Goal: Information Seeking & Learning: Learn about a topic

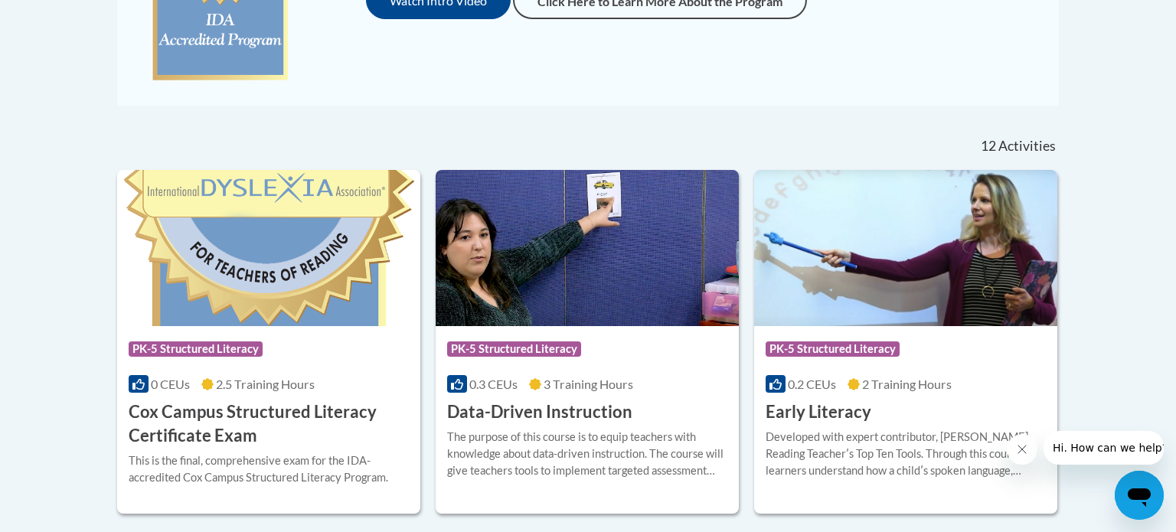
scroll to position [531, 0]
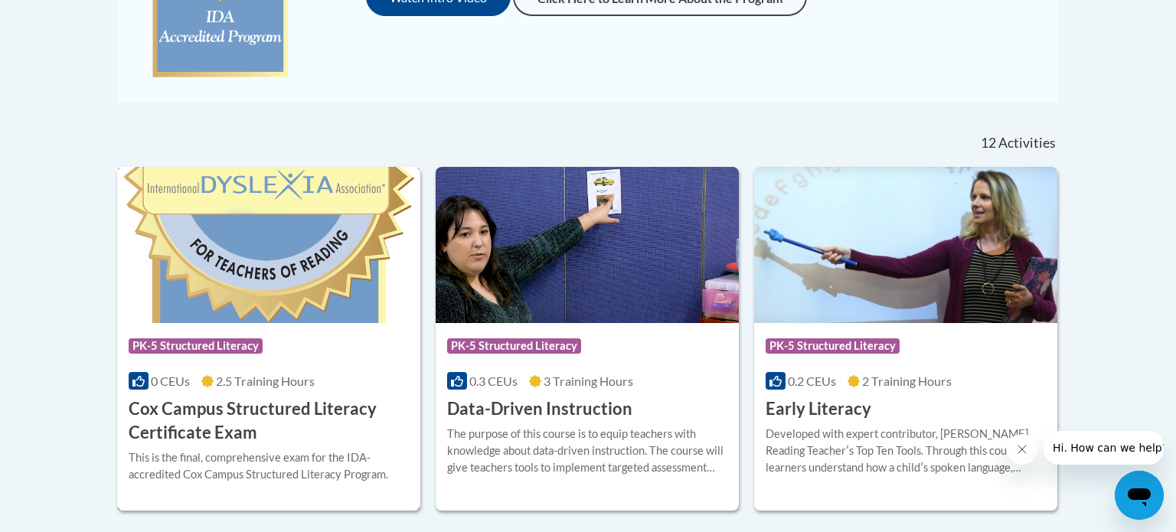
click at [355, 349] on div "Course Category: PK-5 Structured Literacy" at bounding box center [269, 348] width 280 height 34
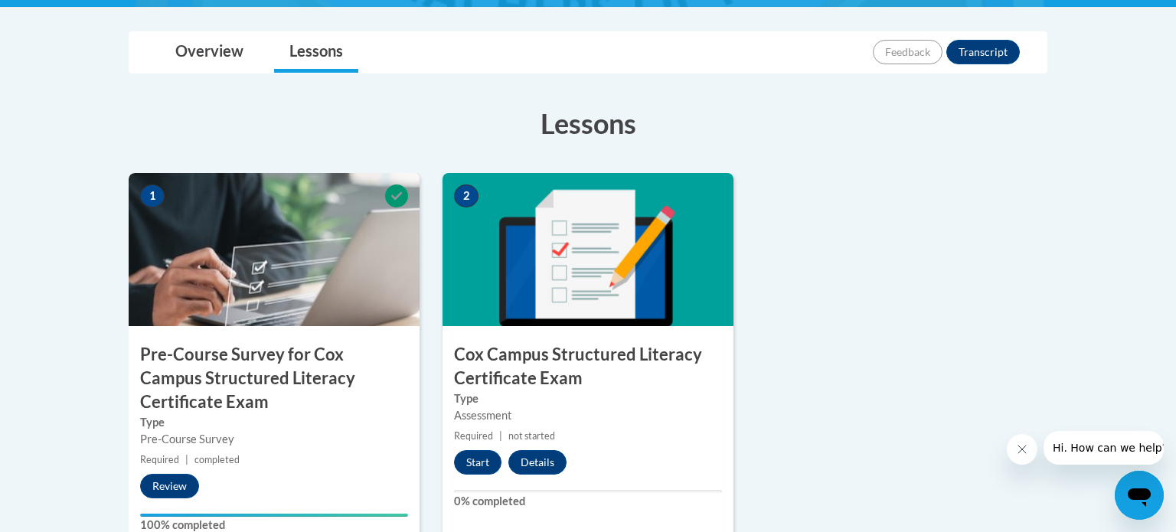
scroll to position [446, 0]
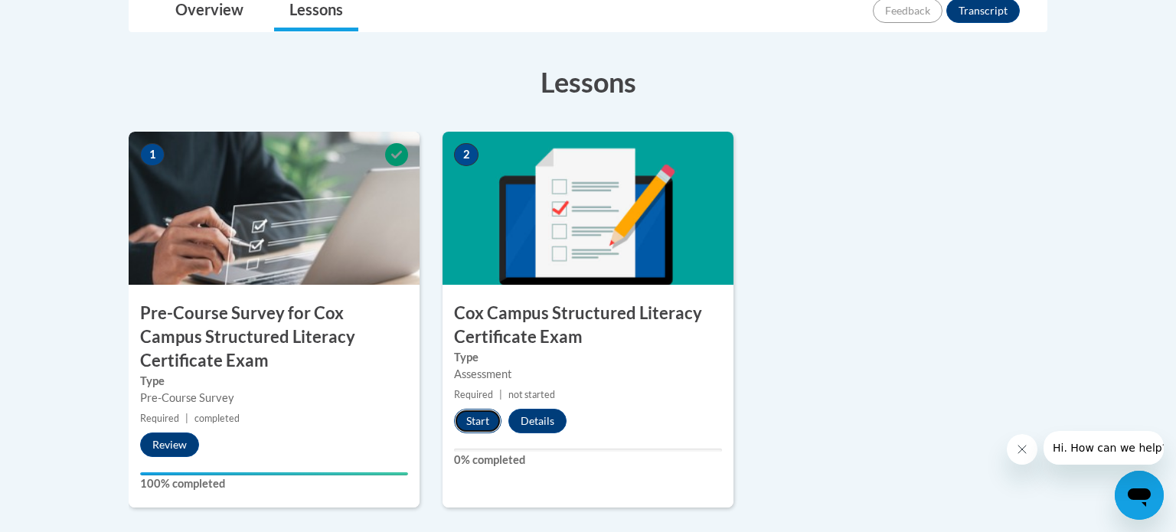
click at [479, 430] on button "Start" at bounding box center [477, 421] width 47 height 25
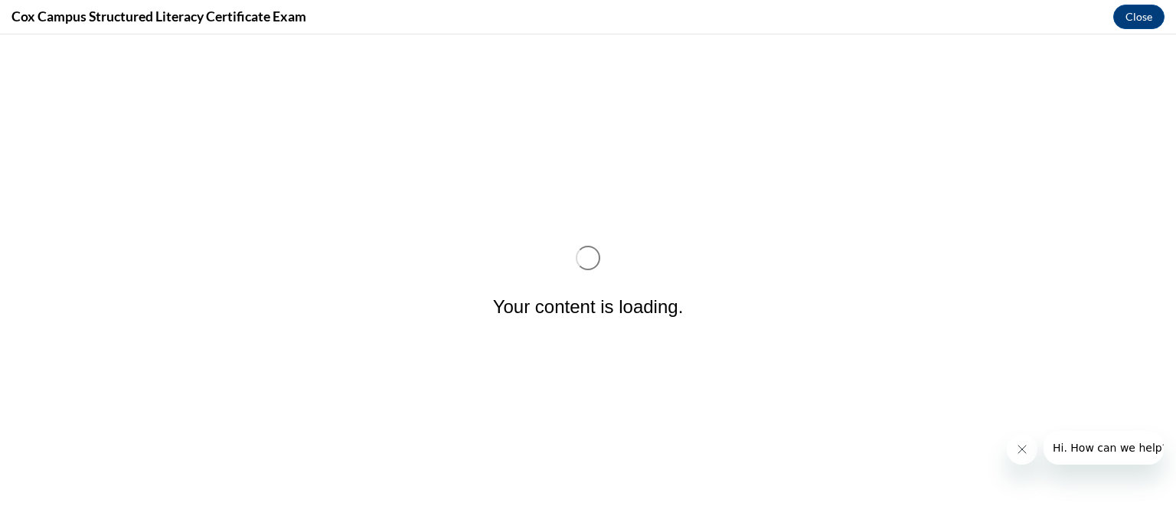
scroll to position [0, 0]
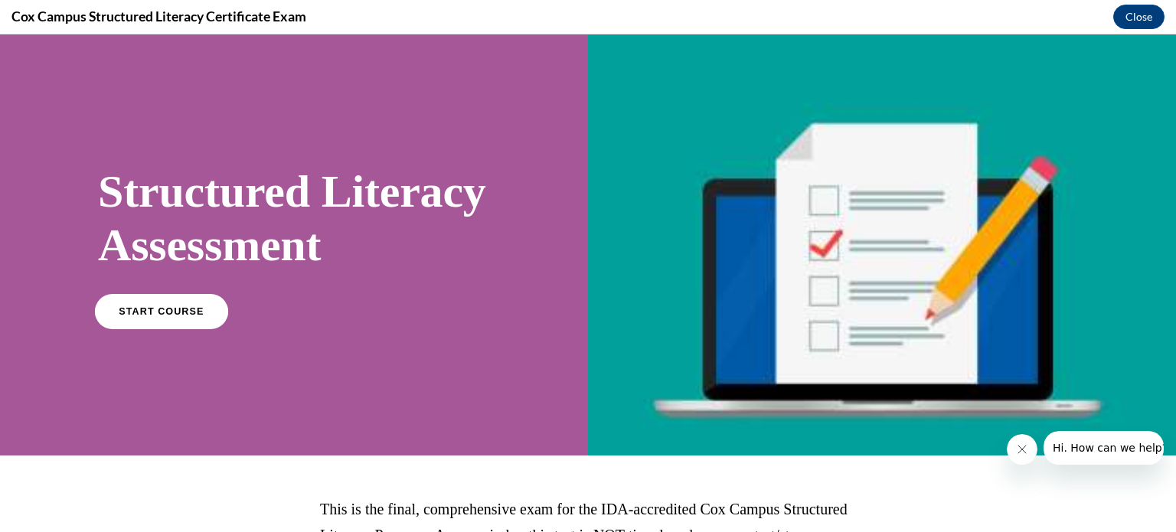
click at [192, 317] on span "START COURSE" at bounding box center [161, 311] width 85 height 11
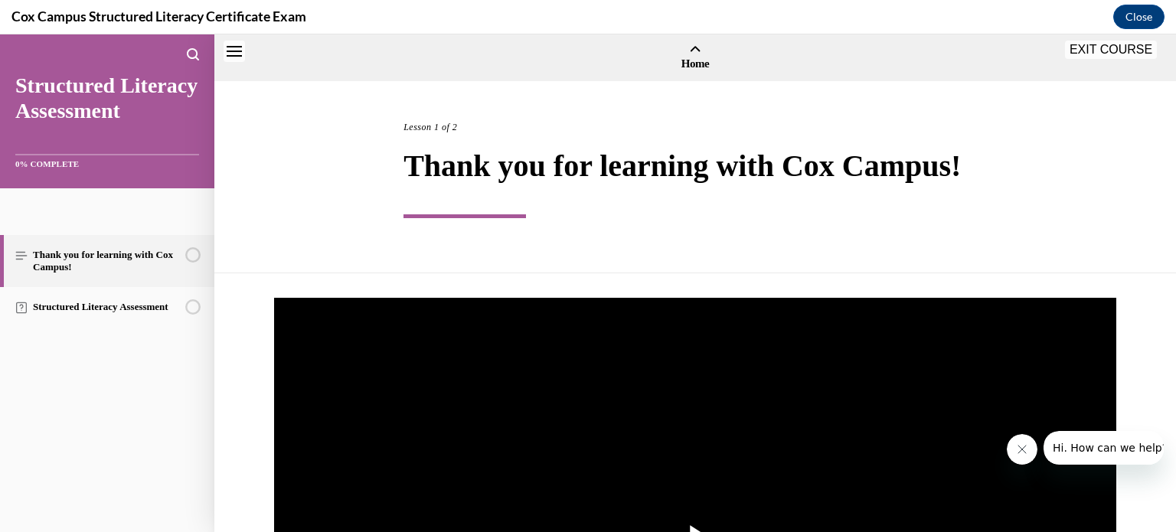
scroll to position [47, 0]
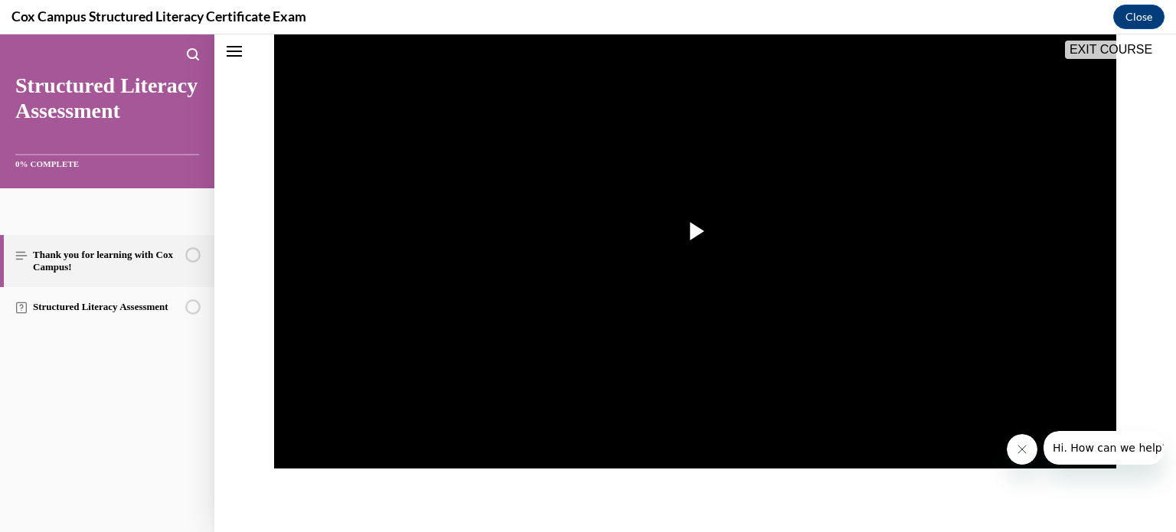
click at [593, 221] on img "Video player" at bounding box center [695, 232] width 842 height 474
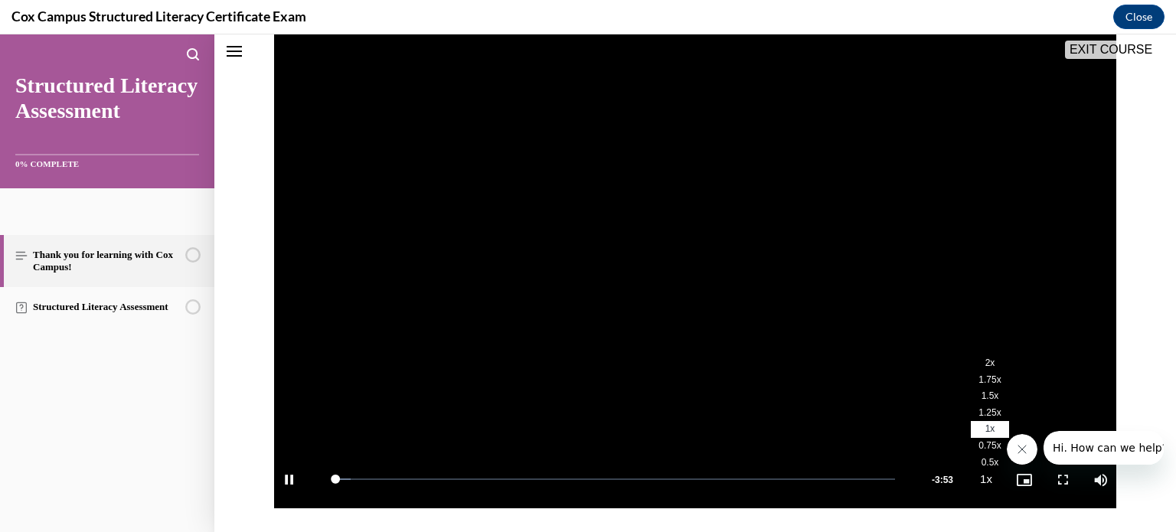
click at [987, 366] on span "2x" at bounding box center [991, 363] width 10 height 11
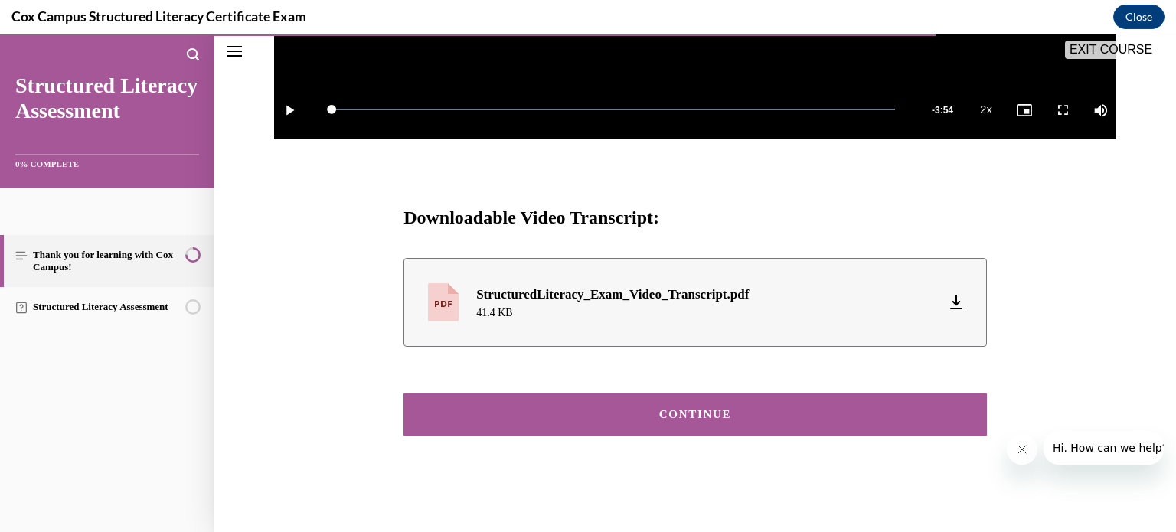
scroll to position [632, 0]
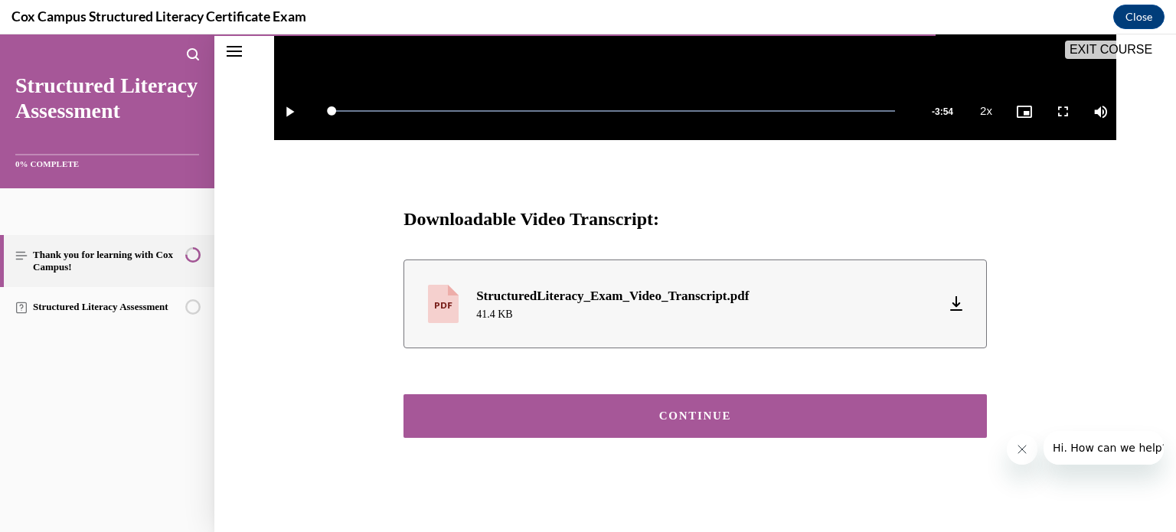
click at [899, 424] on button "CONTINUE" at bounding box center [696, 416] width 584 height 44
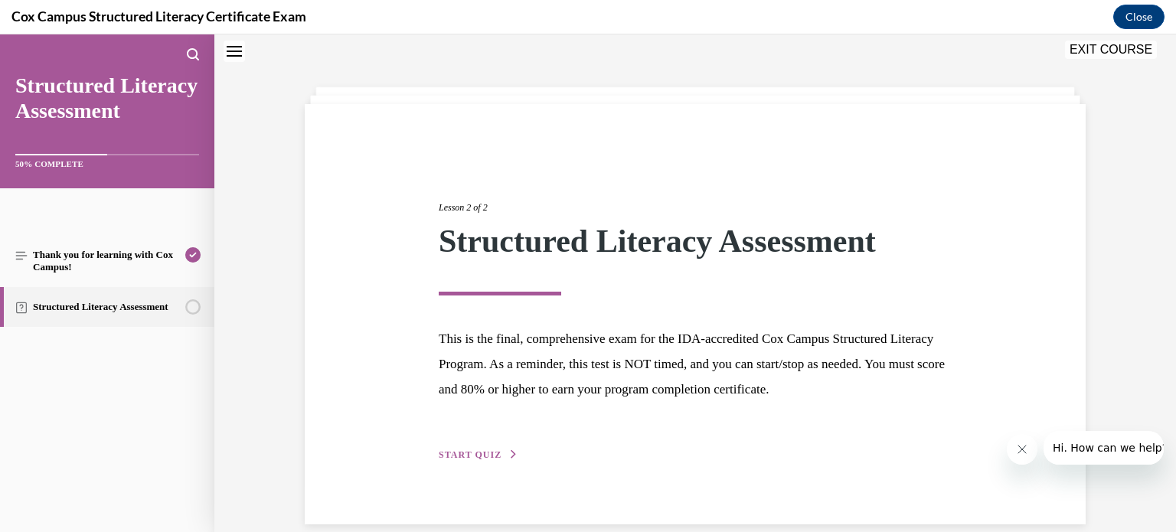
scroll to position [70, 0]
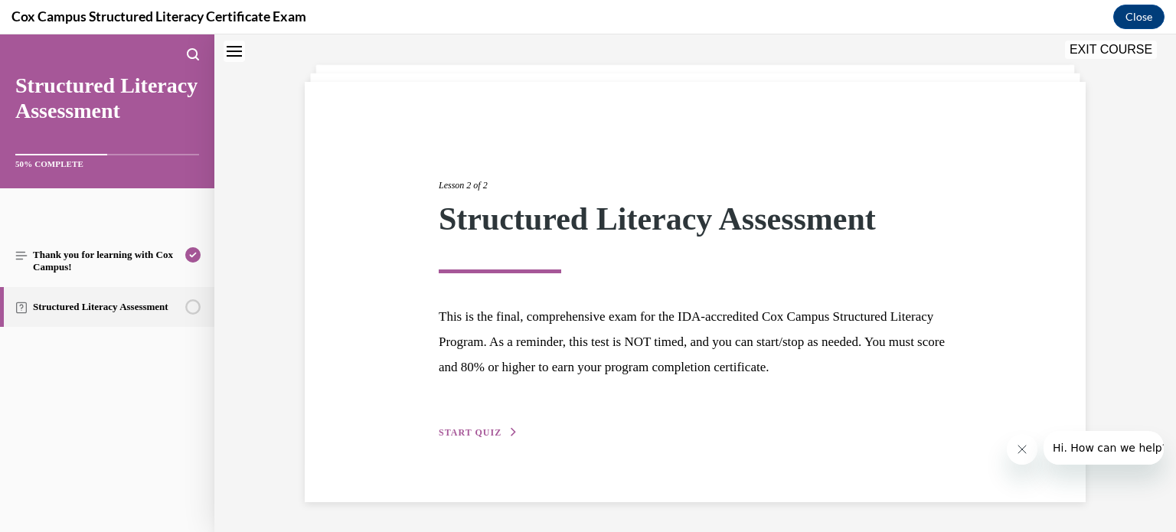
click at [486, 423] on div "Lesson 2 of 2 Structured Literacy Assessment This is the final, comprehensive e…" at bounding box center [695, 292] width 536 height 298
click at [488, 431] on span "START QUIZ" at bounding box center [470, 432] width 63 height 11
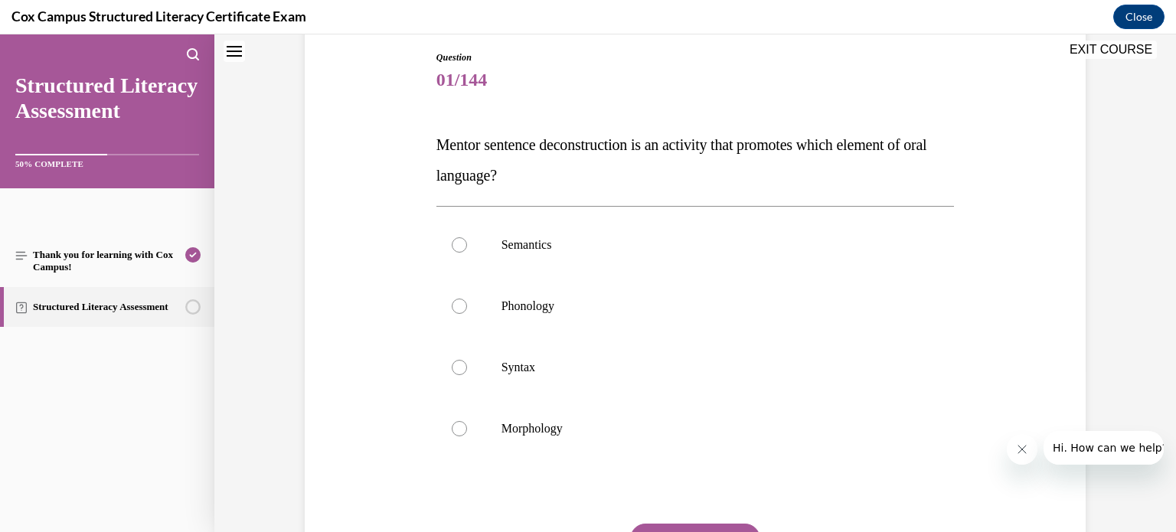
scroll to position [152, 0]
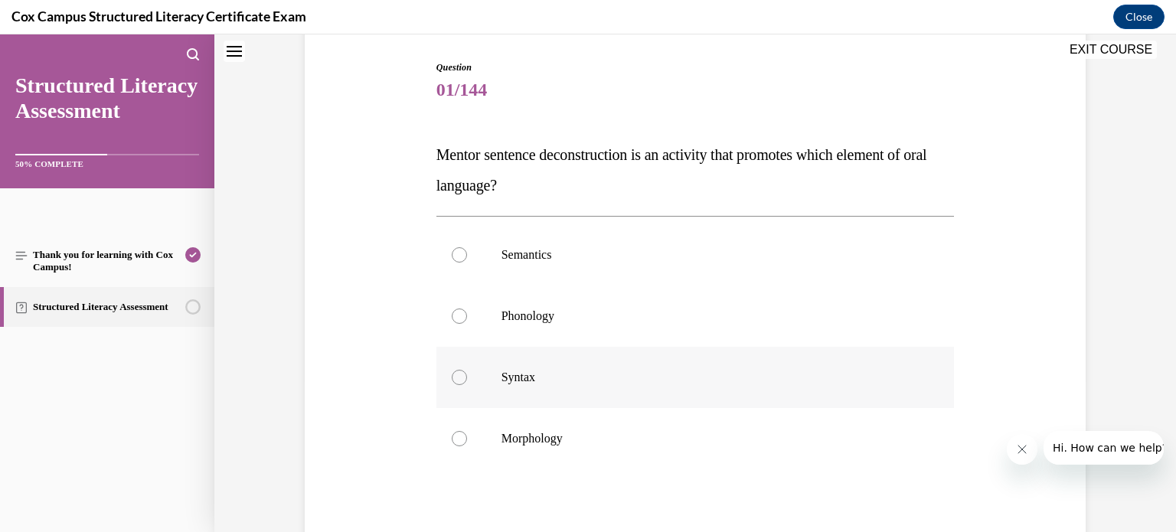
click at [771, 391] on label "Syntax" at bounding box center [696, 377] width 518 height 61
click at [467, 385] on input "Syntax" at bounding box center [459, 377] width 15 height 15
radio input "true"
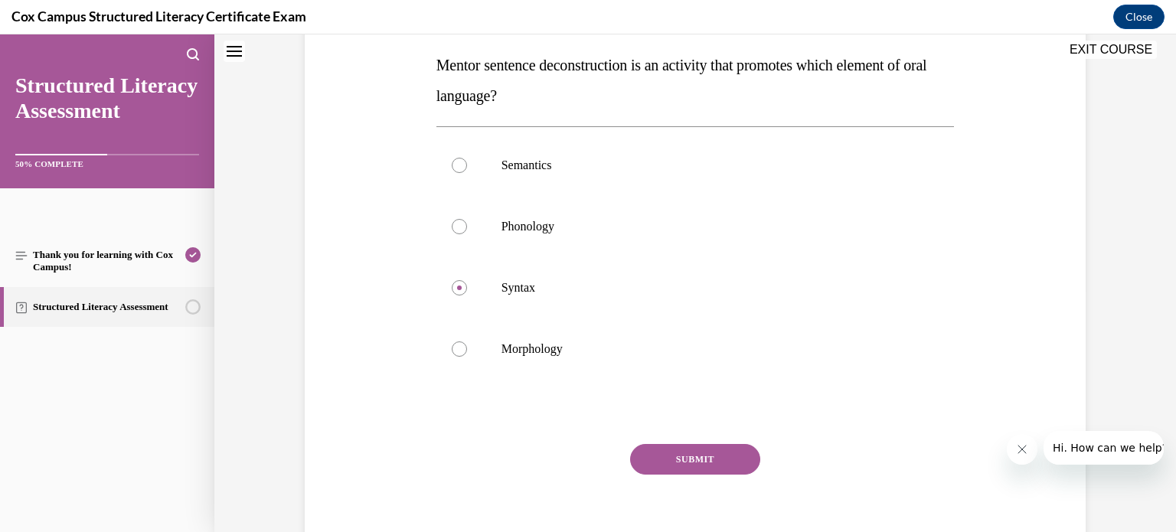
click at [731, 467] on button "SUBMIT" at bounding box center [695, 459] width 130 height 31
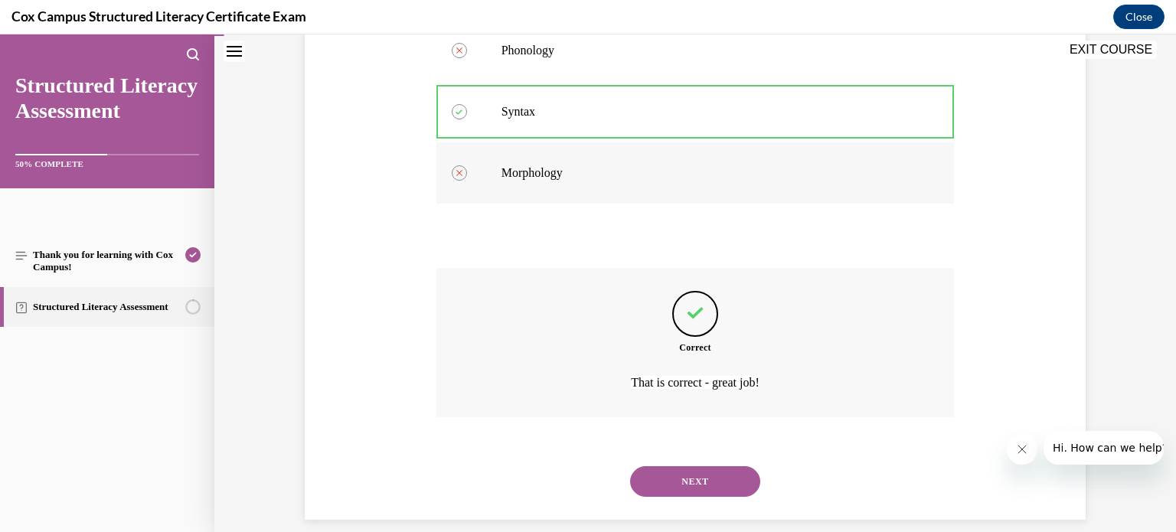
scroll to position [436, 0]
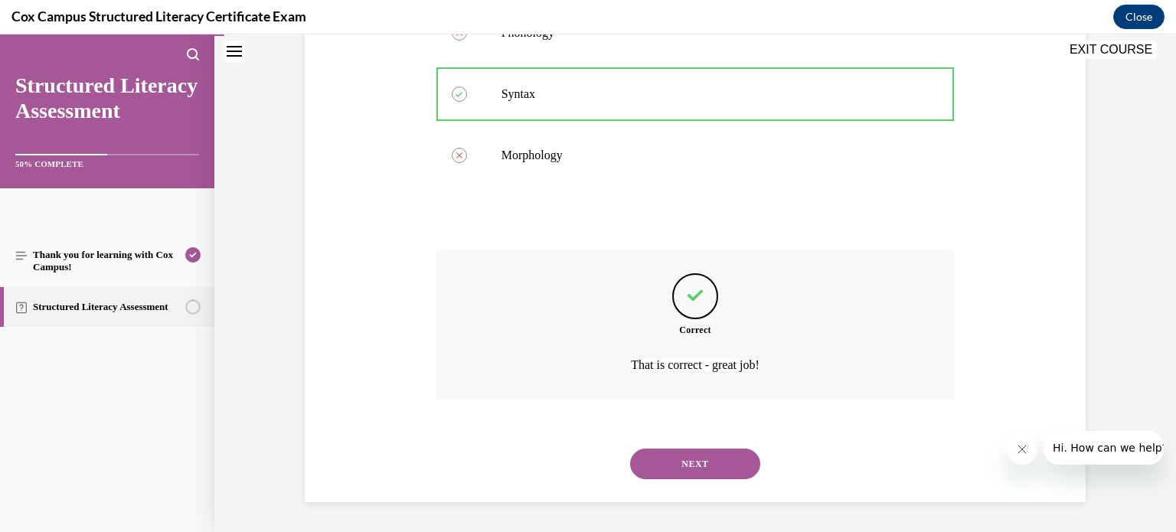
click at [718, 465] on button "NEXT" at bounding box center [695, 464] width 130 height 31
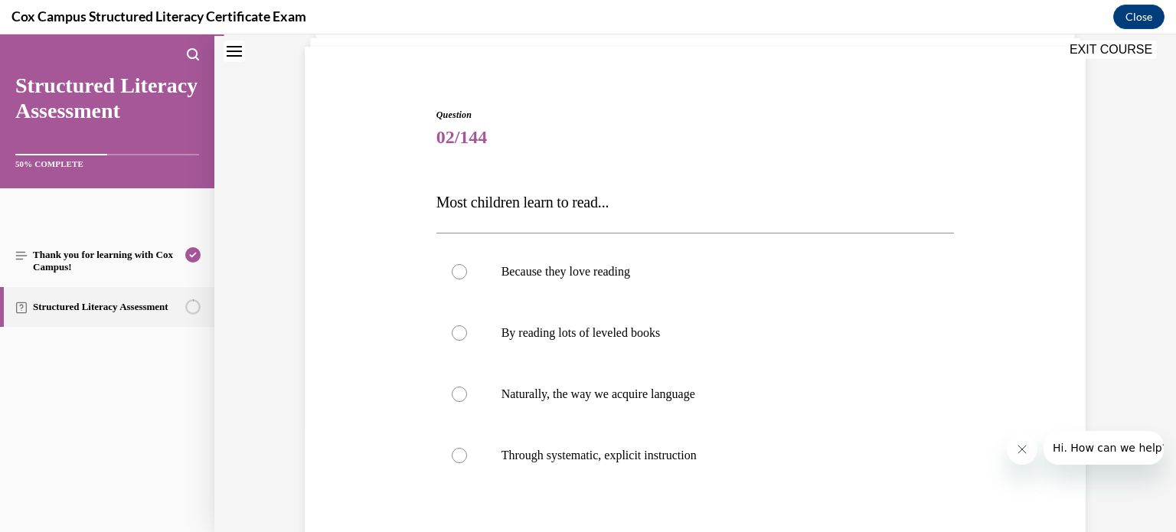
scroll to position [102, 0]
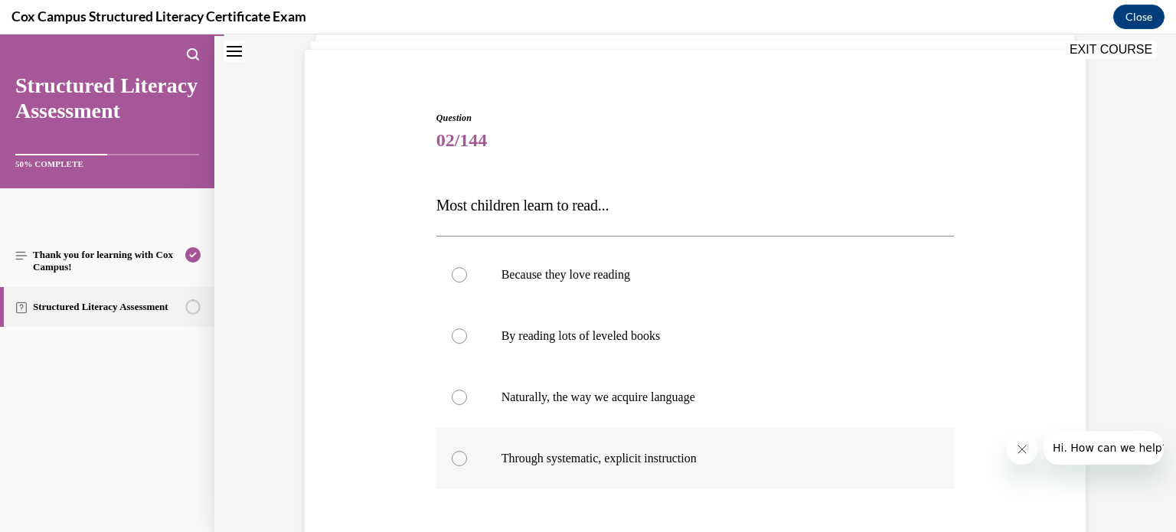
click at [799, 451] on p "Through systematic, explicit instruction" at bounding box center [709, 458] width 415 height 15
click at [467, 451] on input "Through systematic, explicit instruction" at bounding box center [459, 458] width 15 height 15
radio input "true"
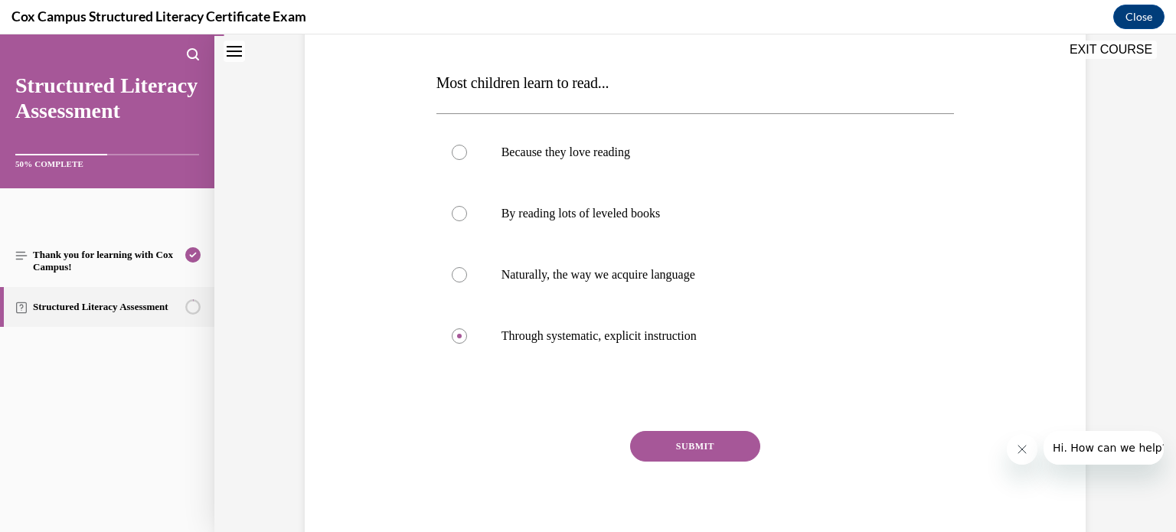
click at [742, 445] on button "SUBMIT" at bounding box center [695, 446] width 130 height 31
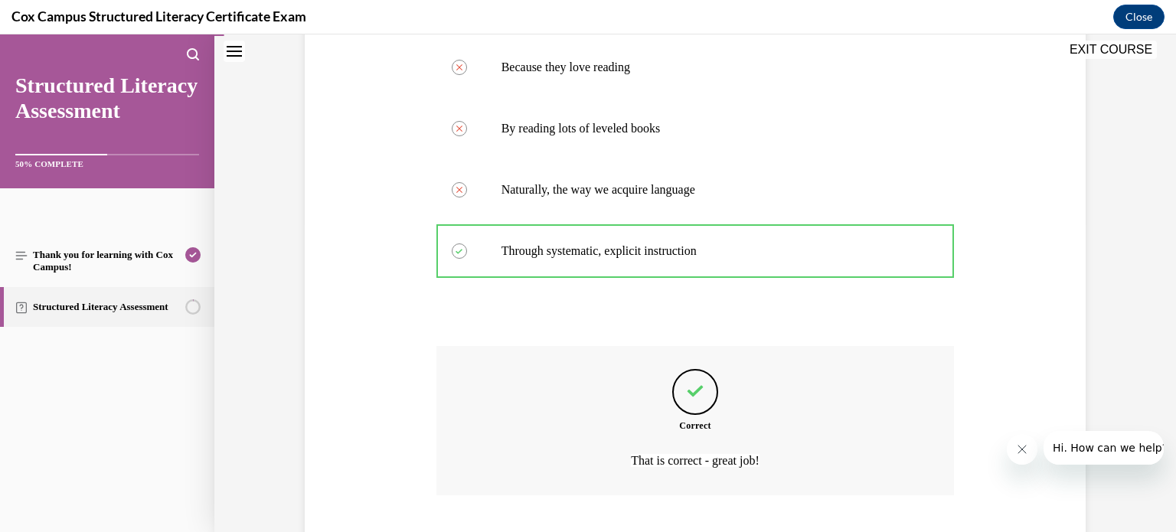
scroll to position [405, 0]
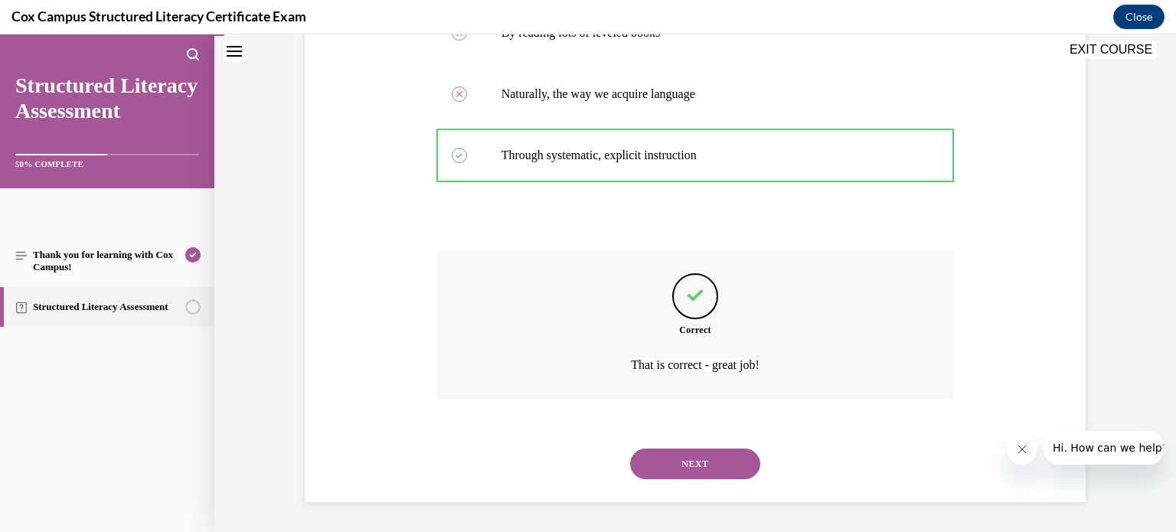
click at [734, 458] on button "NEXT" at bounding box center [695, 464] width 130 height 31
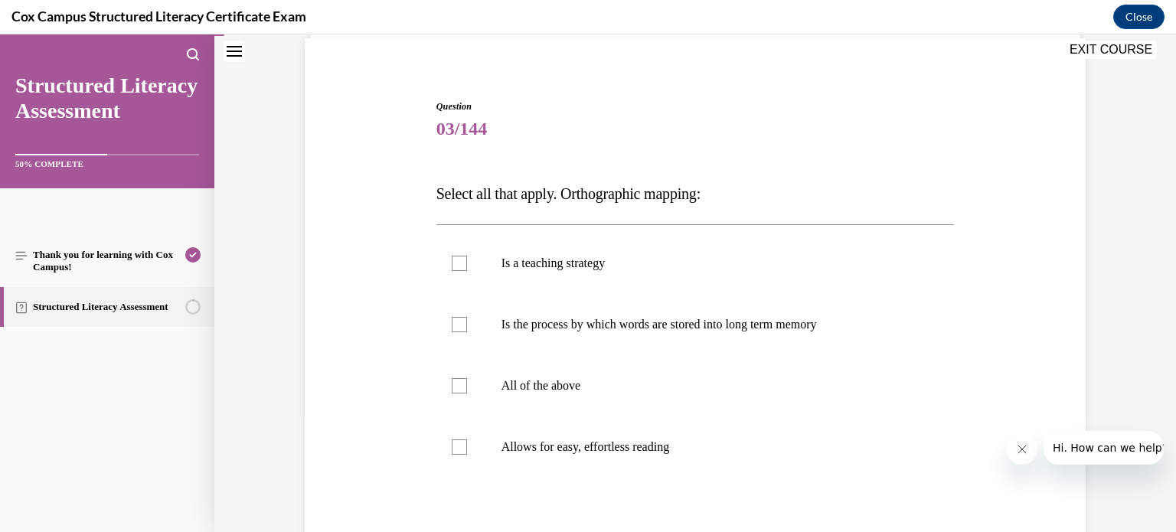
scroll to position [104, 0]
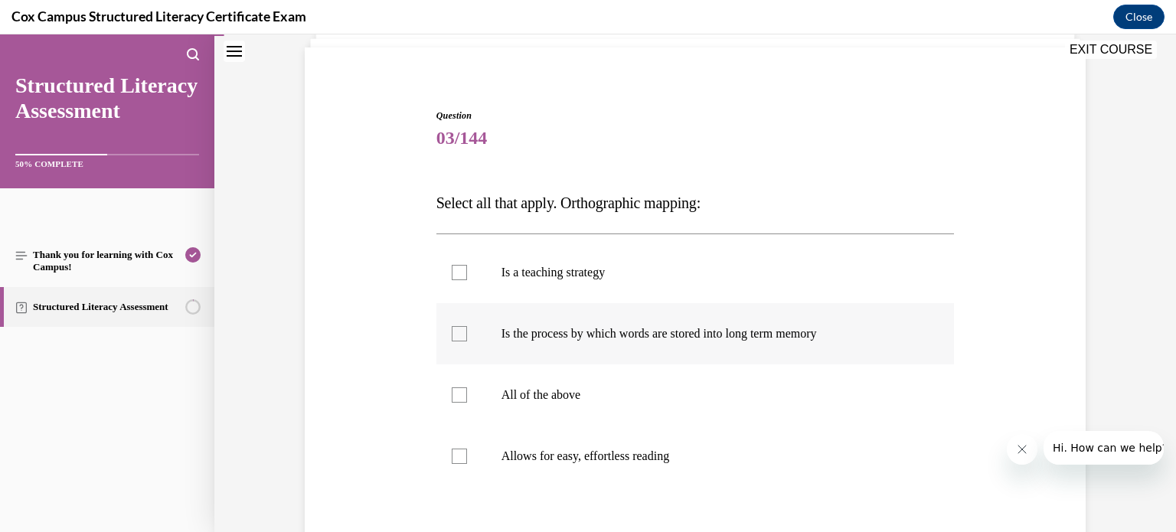
click at [852, 305] on label "Is the process by which words are stored into long term memory" at bounding box center [696, 333] width 518 height 61
click at [467, 326] on input "Is the process by which words are stored into long term memory" at bounding box center [459, 333] width 15 height 15
checkbox input "true"
click at [790, 450] on p "Allows for easy, effortless reading" at bounding box center [709, 456] width 415 height 15
click at [467, 450] on input "Allows for easy, effortless reading" at bounding box center [459, 456] width 15 height 15
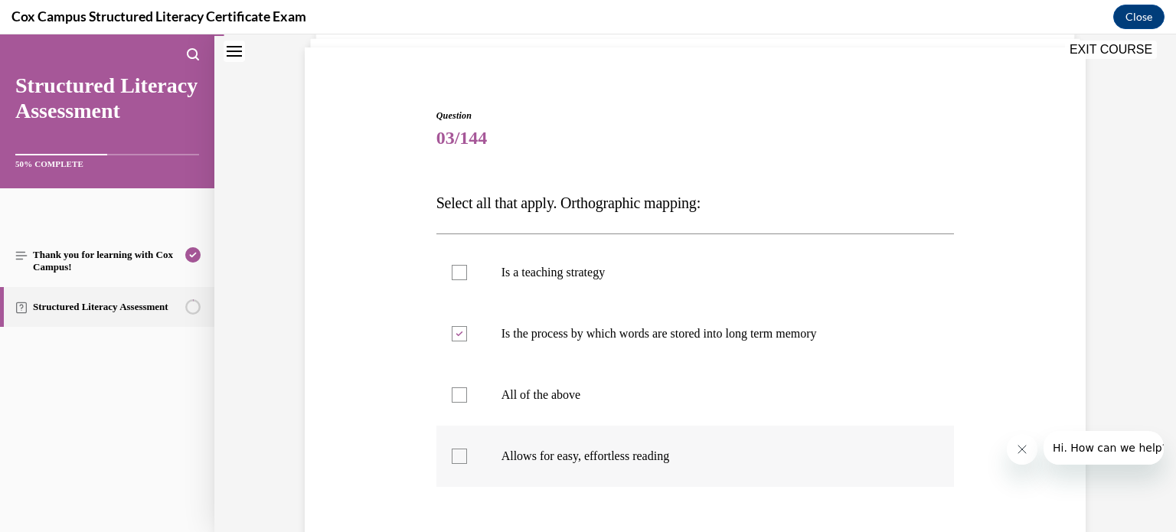
checkbox input "true"
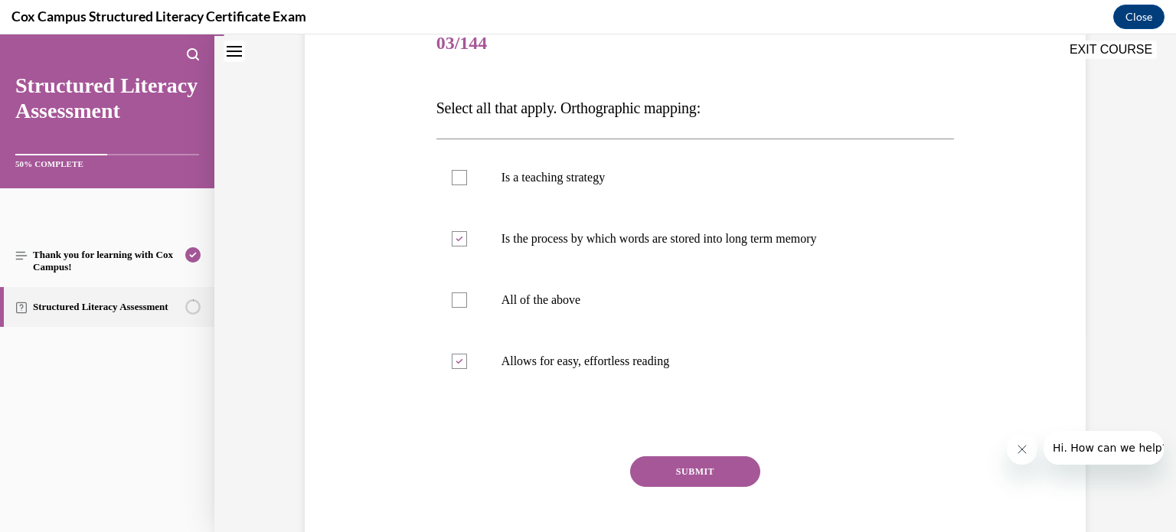
click at [732, 468] on button "SUBMIT" at bounding box center [695, 471] width 130 height 31
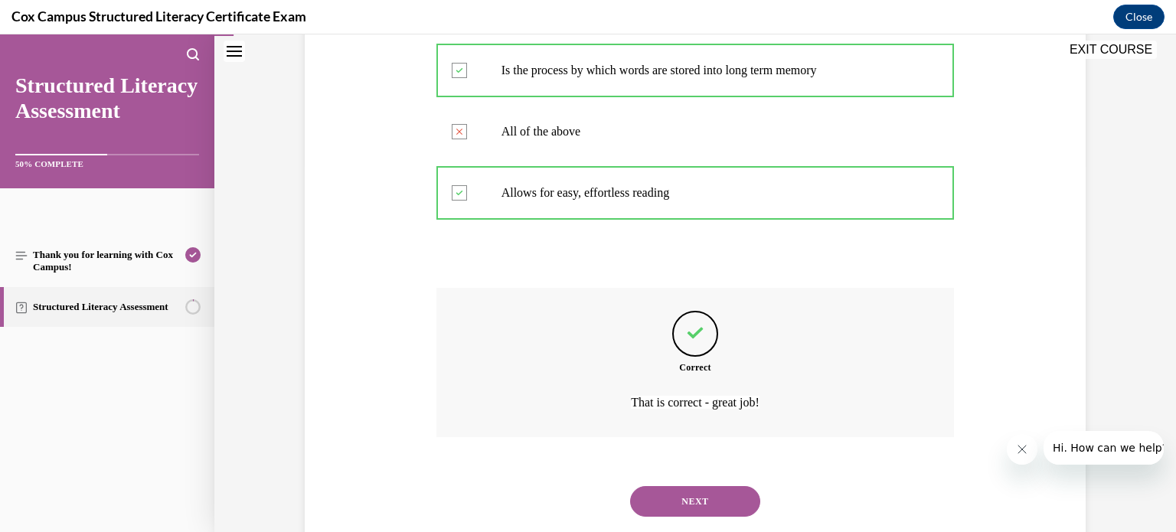
scroll to position [405, 0]
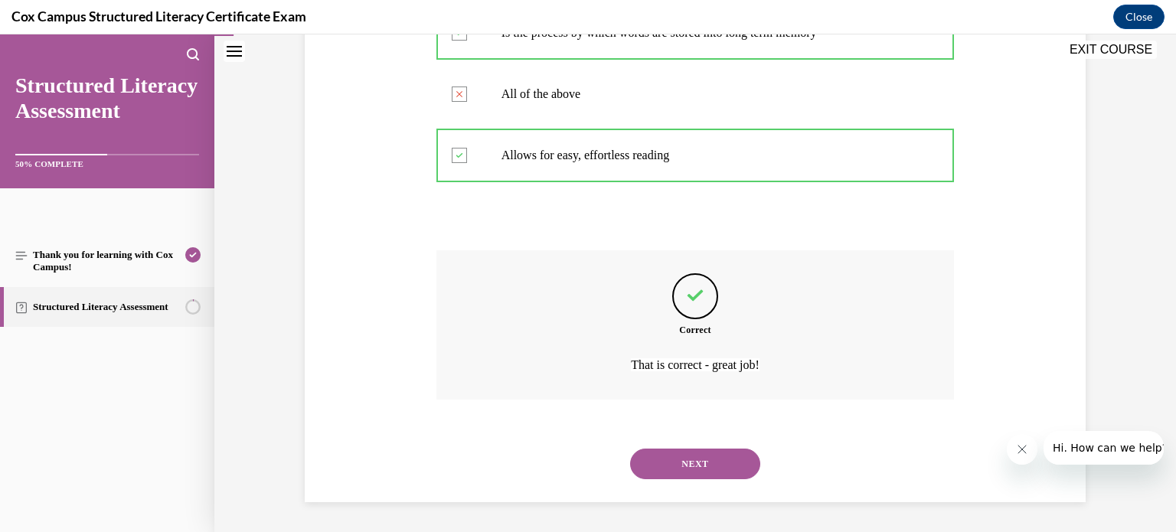
click at [732, 468] on button "NEXT" at bounding box center [695, 464] width 130 height 31
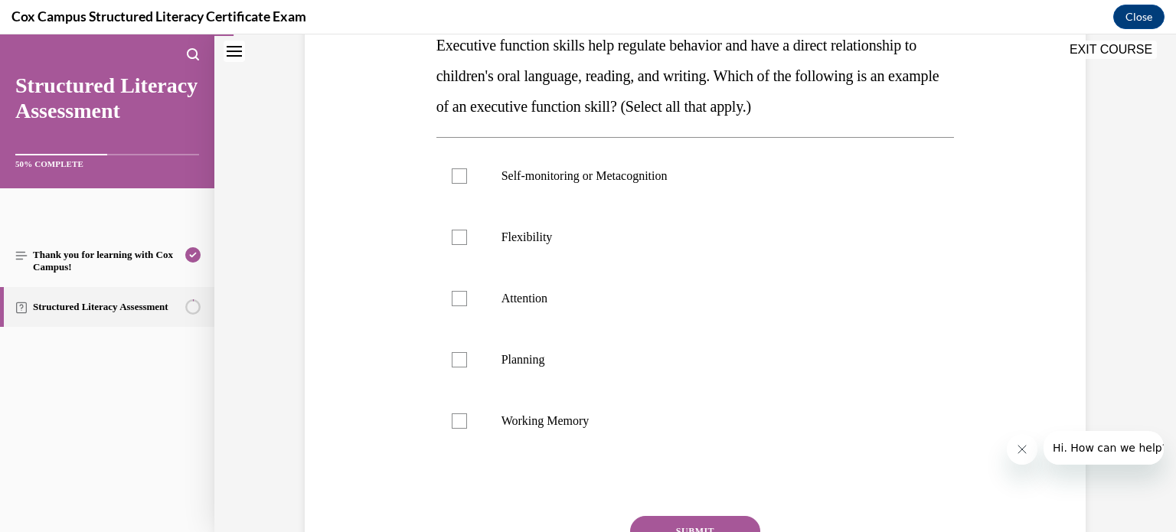
scroll to position [261, 0]
click at [457, 183] on div at bounding box center [459, 176] width 15 height 15
click at [457, 183] on input "Self-monitoring or Metacognition" at bounding box center [459, 176] width 15 height 15
checkbox input "true"
click at [463, 234] on div at bounding box center [459, 238] width 15 height 15
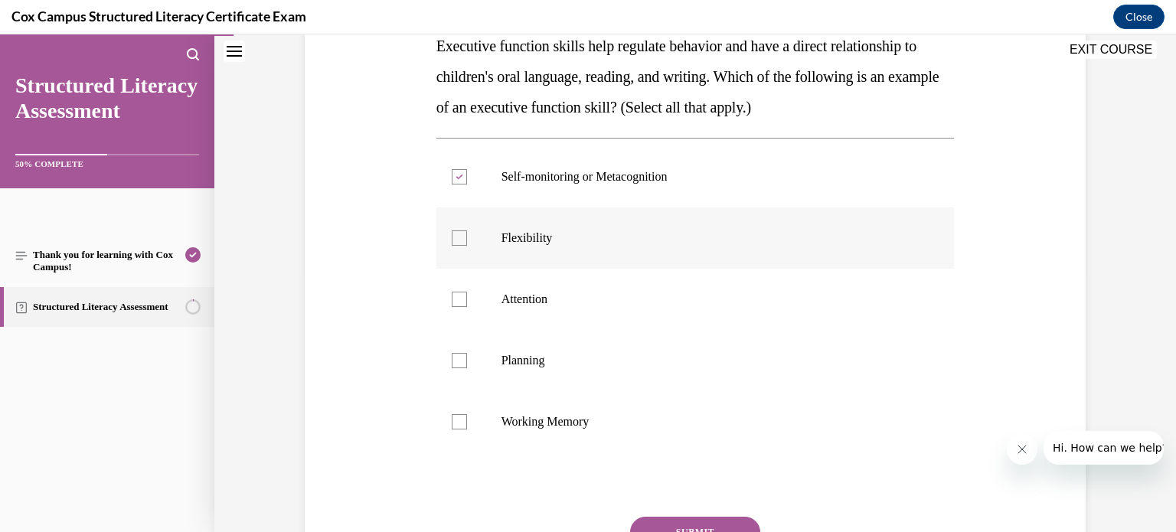
click at [463, 234] on input "Flexibility" at bounding box center [459, 238] width 15 height 15
checkbox input "true"
click at [463, 303] on div at bounding box center [459, 299] width 15 height 15
click at [463, 303] on input "Attention" at bounding box center [459, 299] width 15 height 15
checkbox input "true"
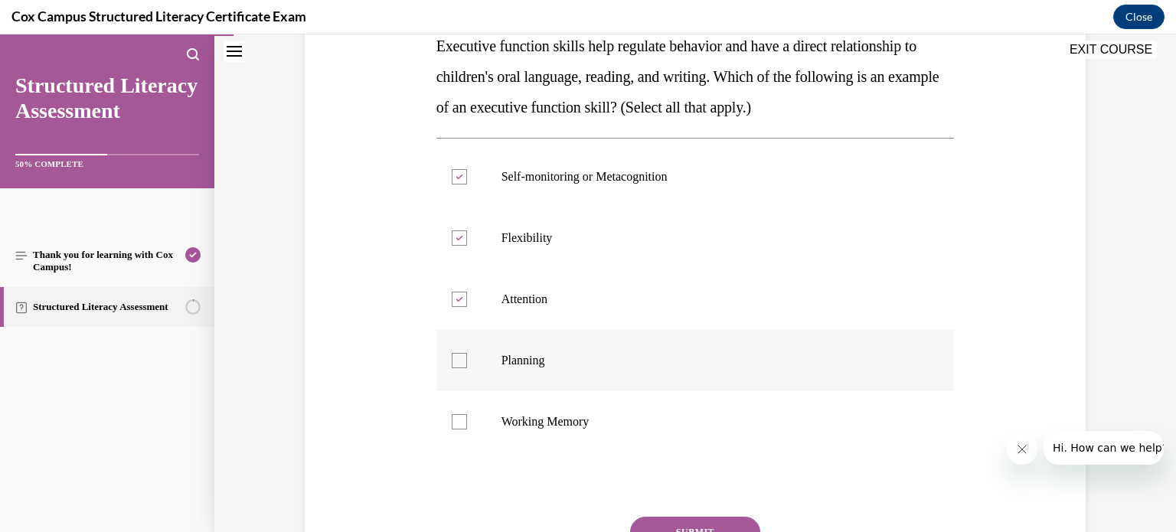
click at [459, 362] on div at bounding box center [459, 360] width 15 height 15
click at [459, 362] on input "Planning" at bounding box center [459, 360] width 15 height 15
checkbox input "true"
click at [463, 424] on div at bounding box center [459, 421] width 15 height 15
click at [463, 424] on input "Working Memory" at bounding box center [459, 421] width 15 height 15
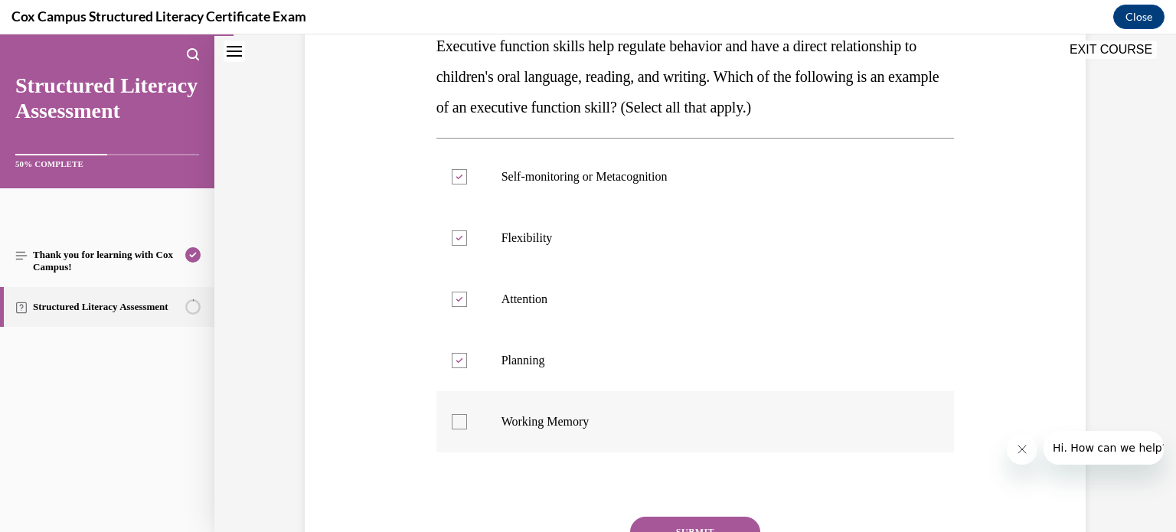
checkbox input "true"
click at [701, 523] on button "SUBMIT" at bounding box center [695, 532] width 130 height 31
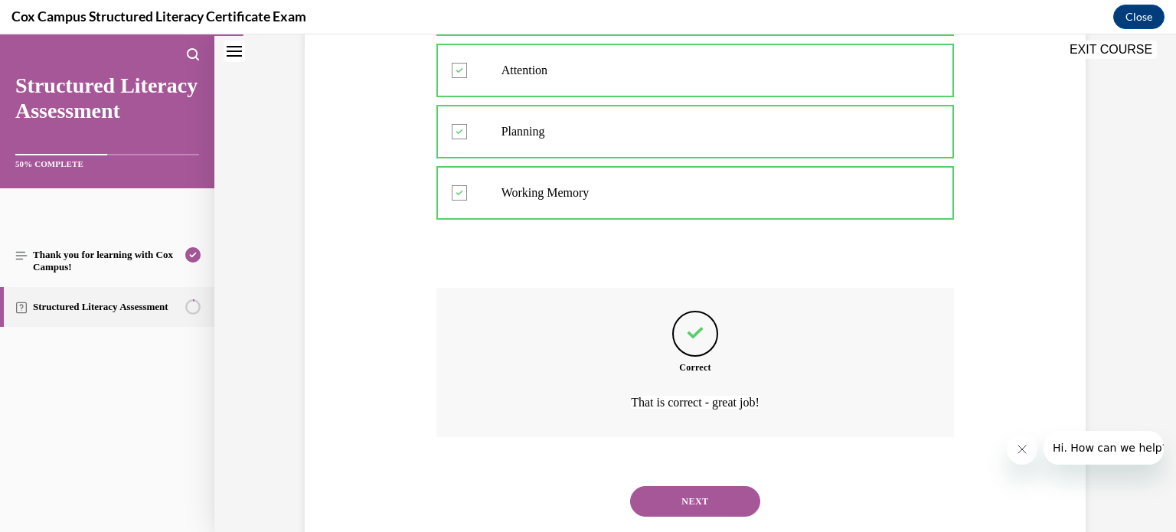
scroll to position [528, 0]
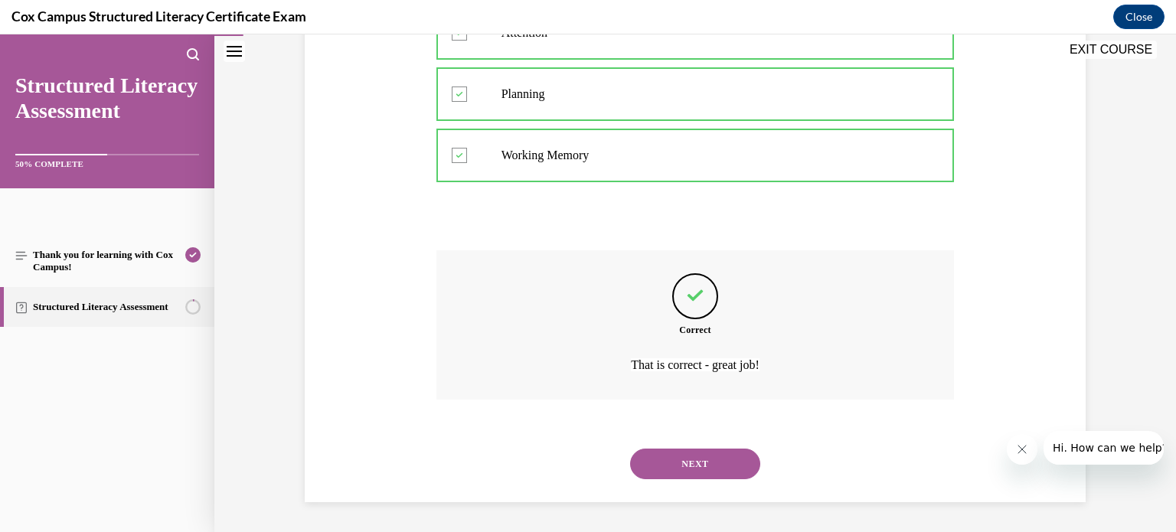
click at [695, 463] on button "NEXT" at bounding box center [695, 464] width 130 height 31
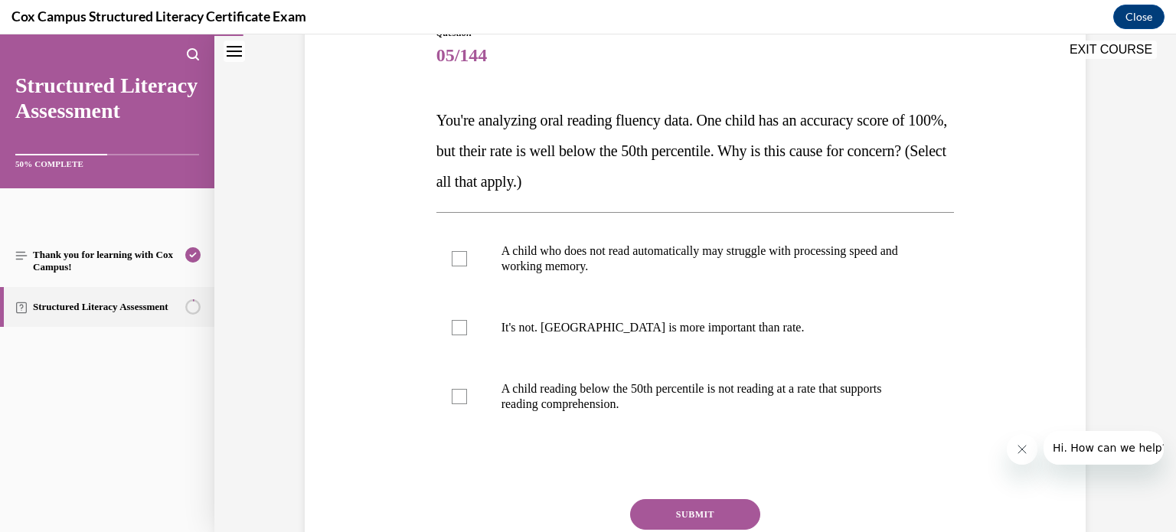
scroll to position [184, 0]
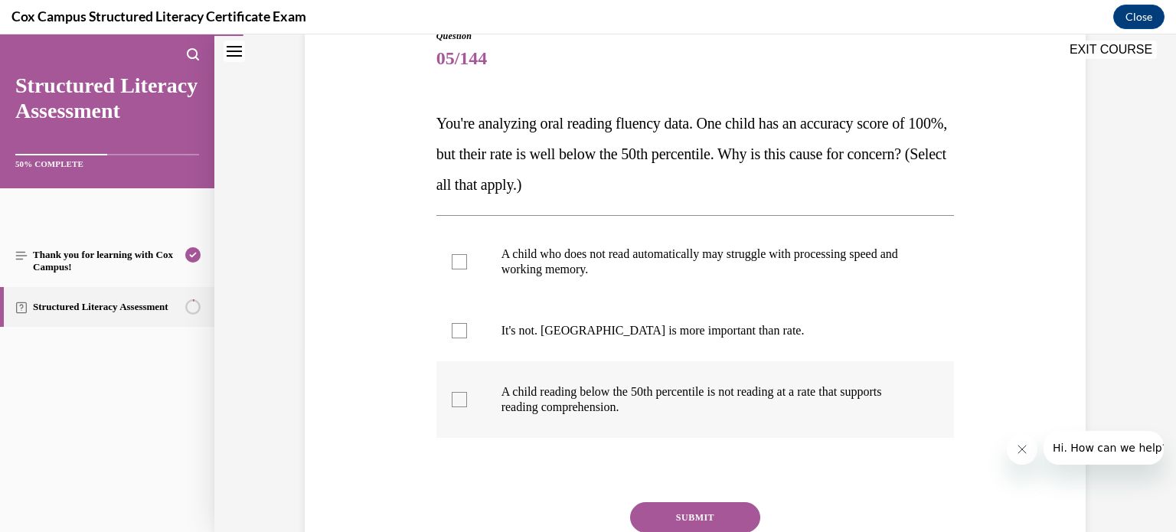
click at [460, 400] on div at bounding box center [459, 399] width 15 height 15
click at [460, 400] on input "A child reading below the 50th percentile is not reading at a rate that support…" at bounding box center [459, 399] width 15 height 15
checkbox input "true"
click at [461, 258] on div at bounding box center [459, 261] width 15 height 15
click at [461, 258] on input "A child who does not read automatically may struggle with processing speed and …" at bounding box center [459, 261] width 15 height 15
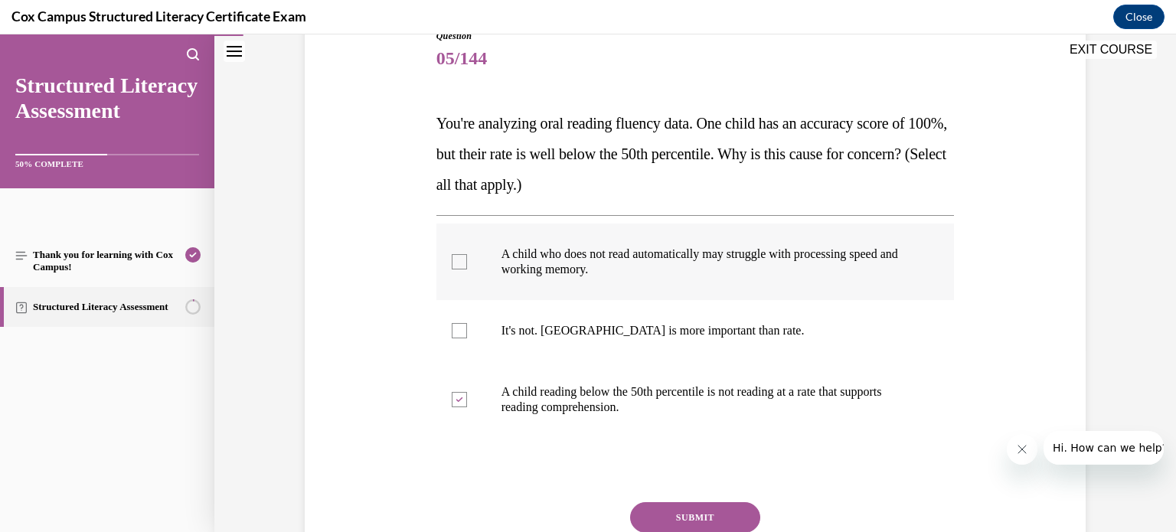
checkbox input "true"
click at [706, 506] on button "SUBMIT" at bounding box center [695, 517] width 130 height 31
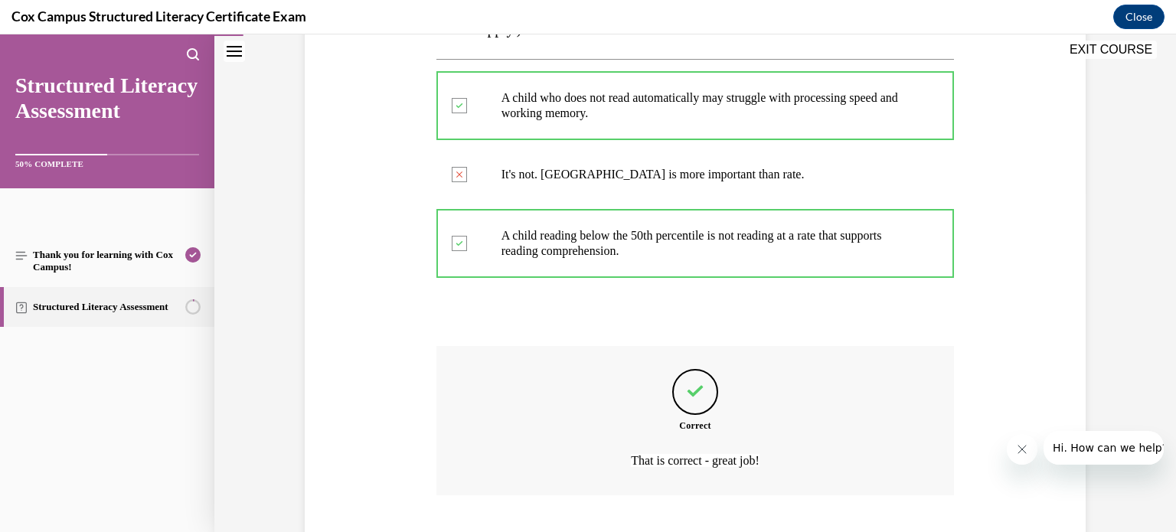
scroll to position [436, 0]
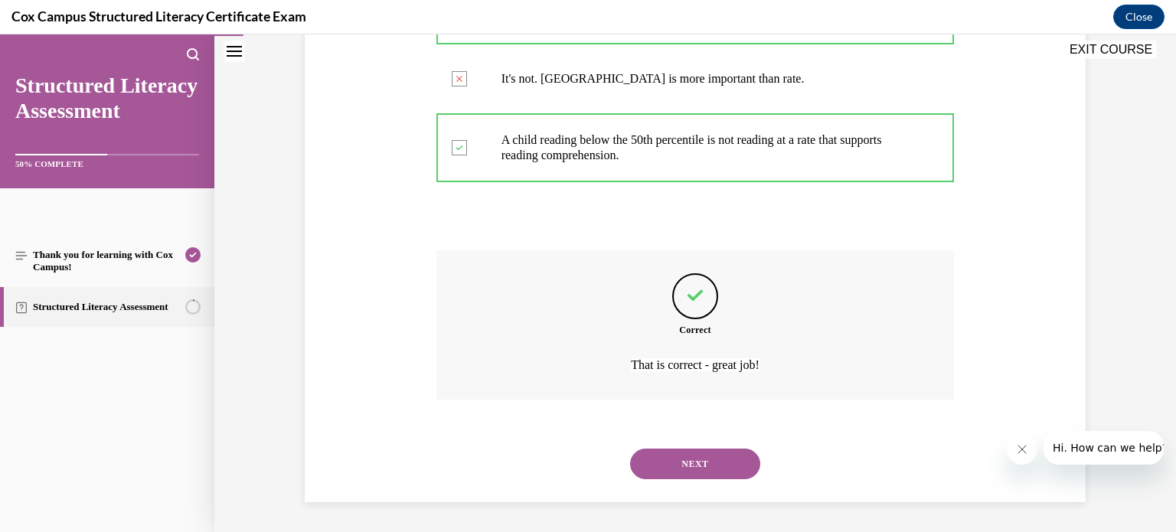
click at [692, 463] on button "NEXT" at bounding box center [695, 464] width 130 height 31
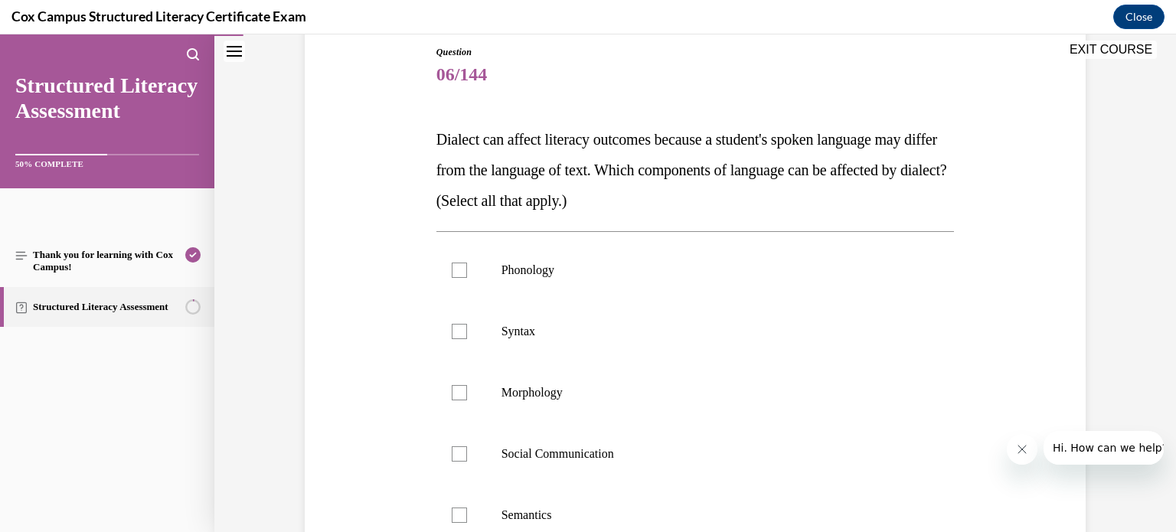
scroll to position [169, 0]
click at [486, 263] on label "Phonology" at bounding box center [696, 268] width 518 height 61
click at [467, 263] on input "Phonology" at bounding box center [459, 268] width 15 height 15
checkbox input "true"
click at [494, 312] on label "Syntax" at bounding box center [696, 329] width 518 height 61
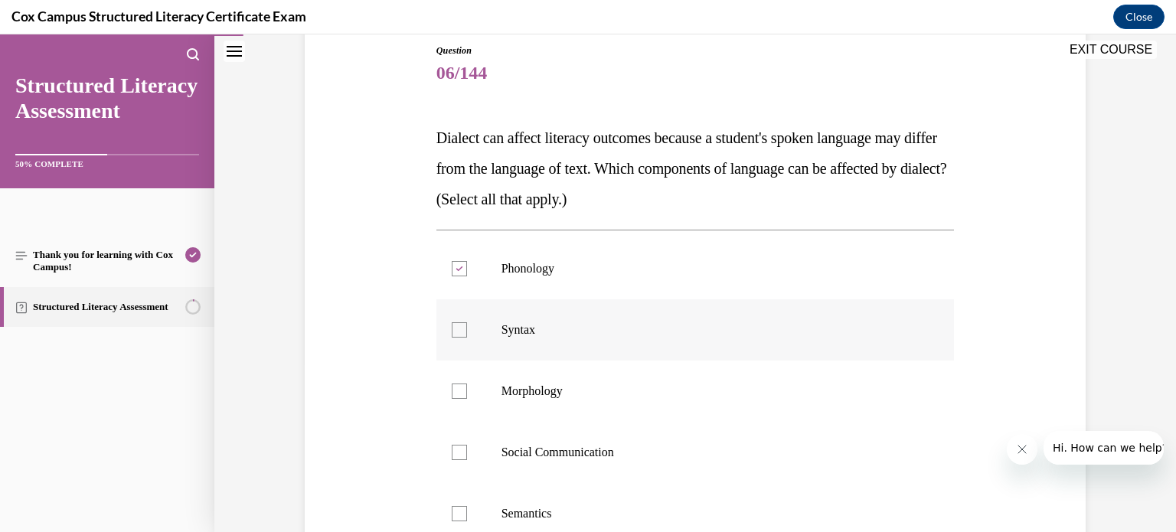
click at [467, 322] on input "Syntax" at bounding box center [459, 329] width 15 height 15
checkbox input "true"
click at [505, 397] on p "Morphology" at bounding box center [709, 391] width 415 height 15
click at [467, 397] on input "Morphology" at bounding box center [459, 391] width 15 height 15
checkbox input "true"
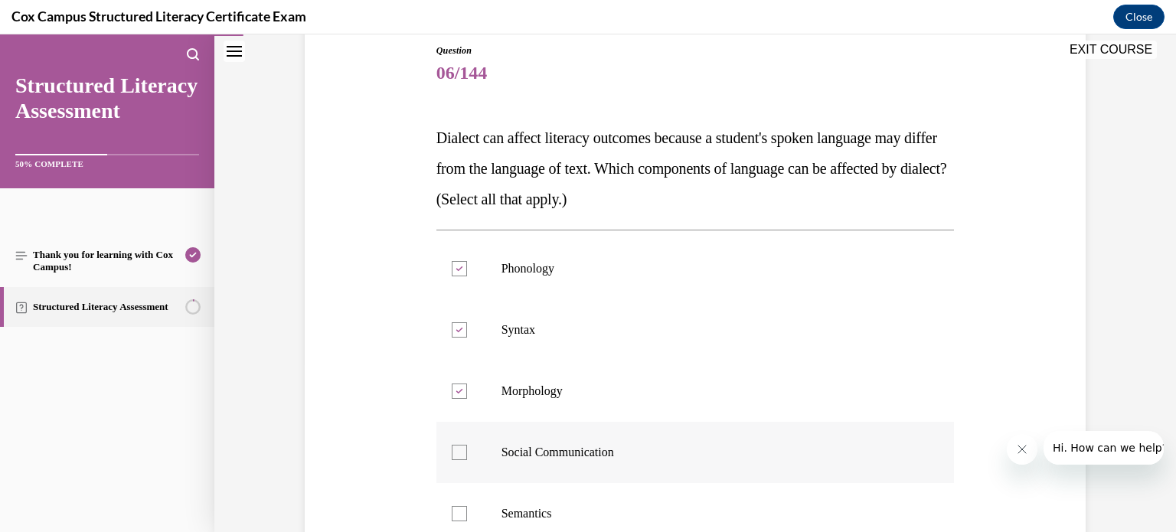
click at [511, 459] on p "Social Communication" at bounding box center [709, 452] width 415 height 15
click at [467, 459] on input "Social Communication" at bounding box center [459, 452] width 15 height 15
checkbox input "true"
click at [508, 498] on label "Semantics" at bounding box center [696, 513] width 518 height 61
click at [467, 506] on input "Semantics" at bounding box center [459, 513] width 15 height 15
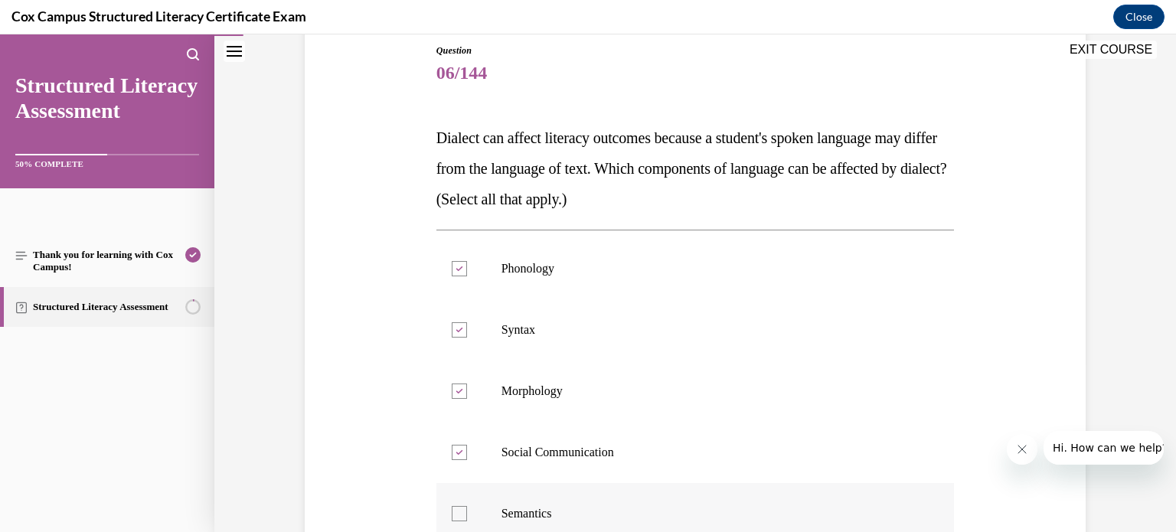
checkbox input "true"
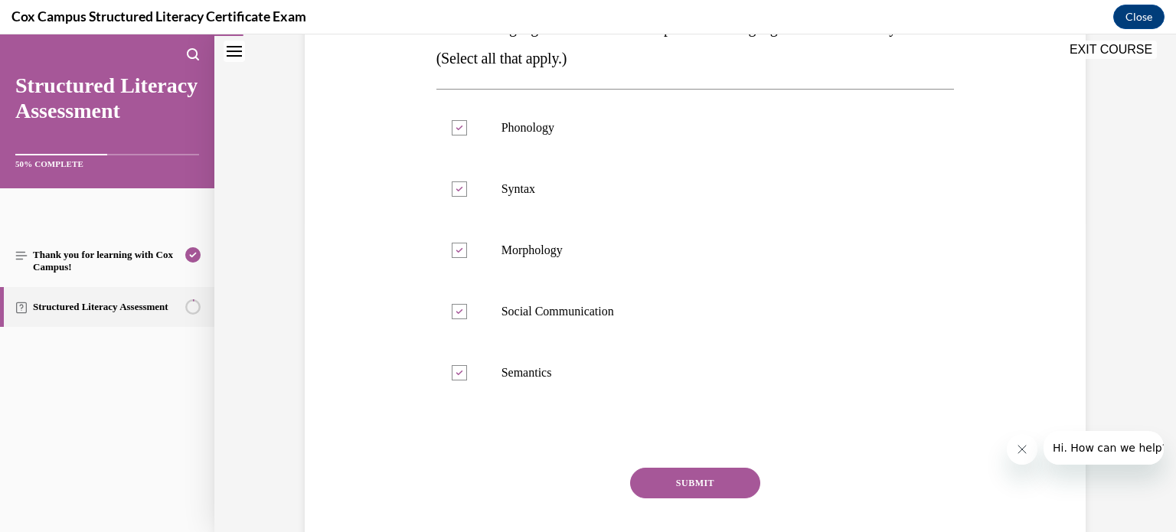
click at [731, 492] on button "SUBMIT" at bounding box center [695, 483] width 130 height 31
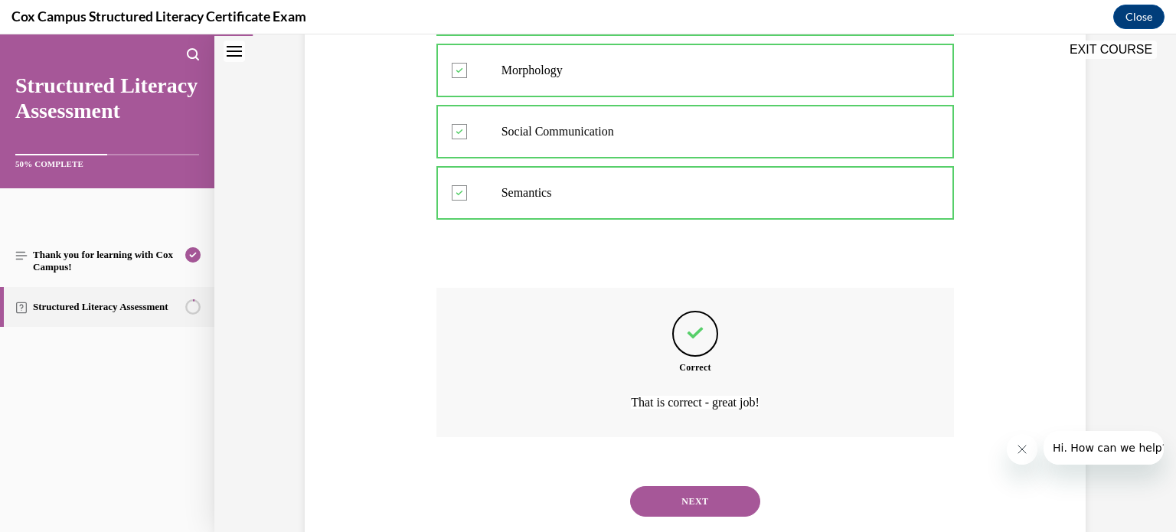
scroll to position [528, 0]
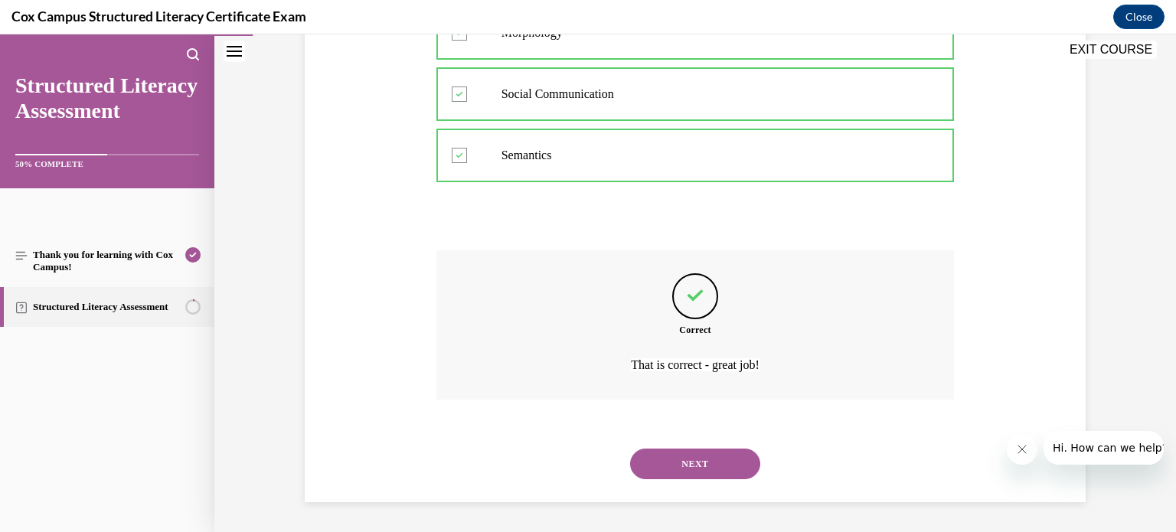
click at [715, 462] on button "NEXT" at bounding box center [695, 464] width 130 height 31
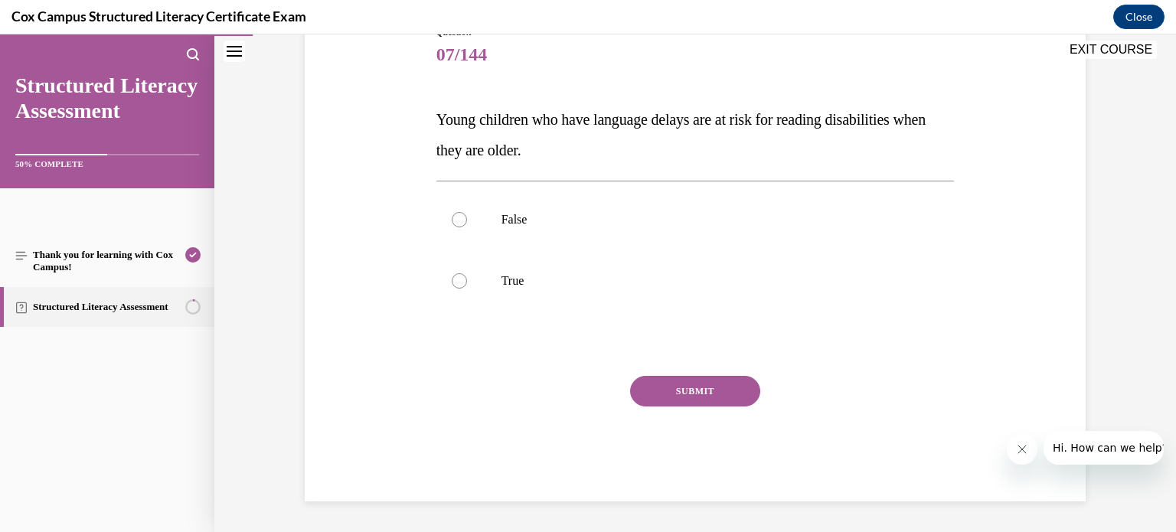
scroll to position [169, 0]
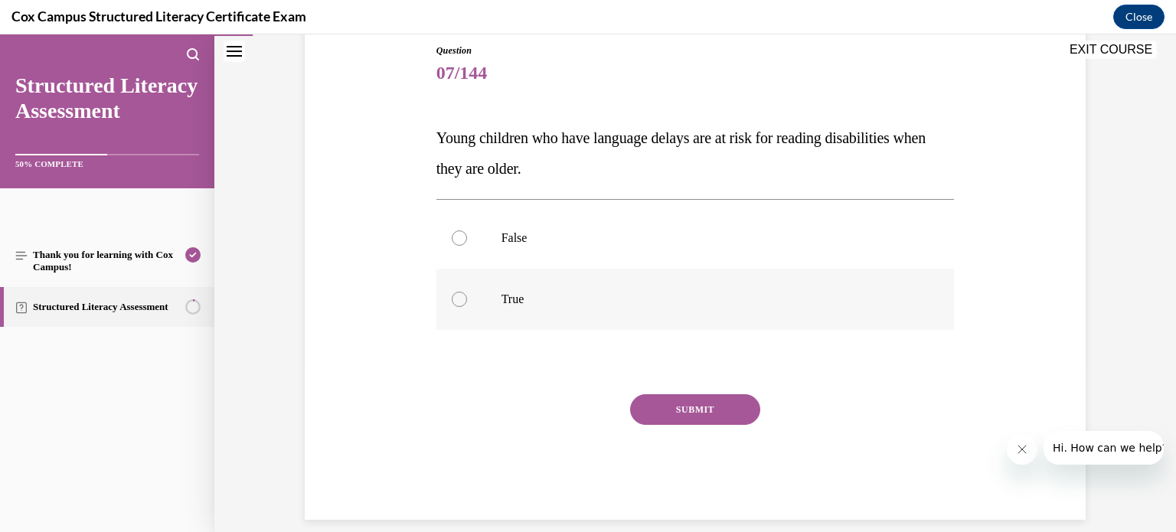
click at [837, 289] on label "True" at bounding box center [696, 299] width 518 height 61
click at [467, 292] on input "True" at bounding box center [459, 299] width 15 height 15
radio input "true"
click at [746, 407] on button "SUBMIT" at bounding box center [695, 409] width 130 height 31
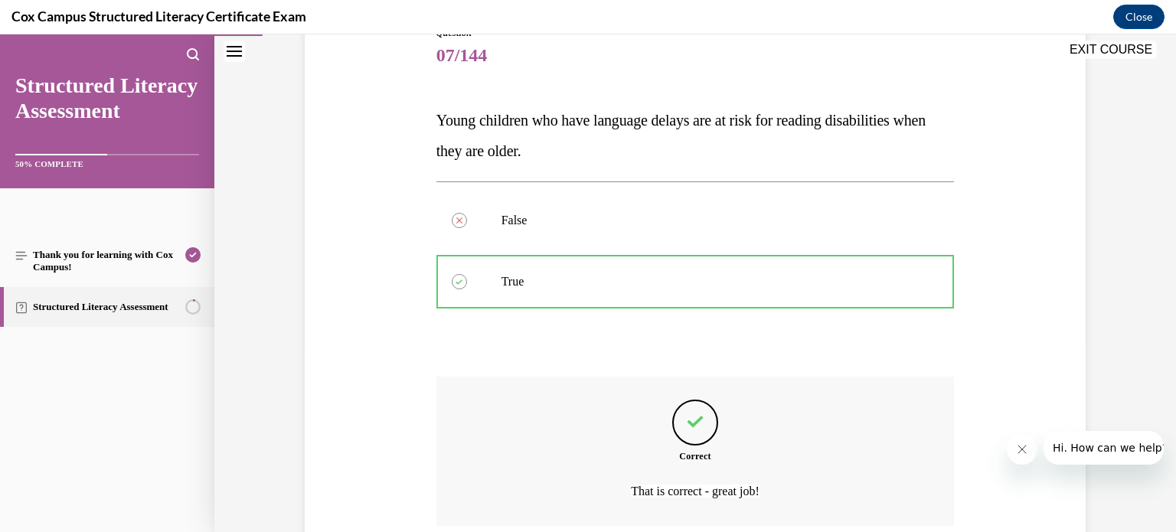
scroll to position [313, 0]
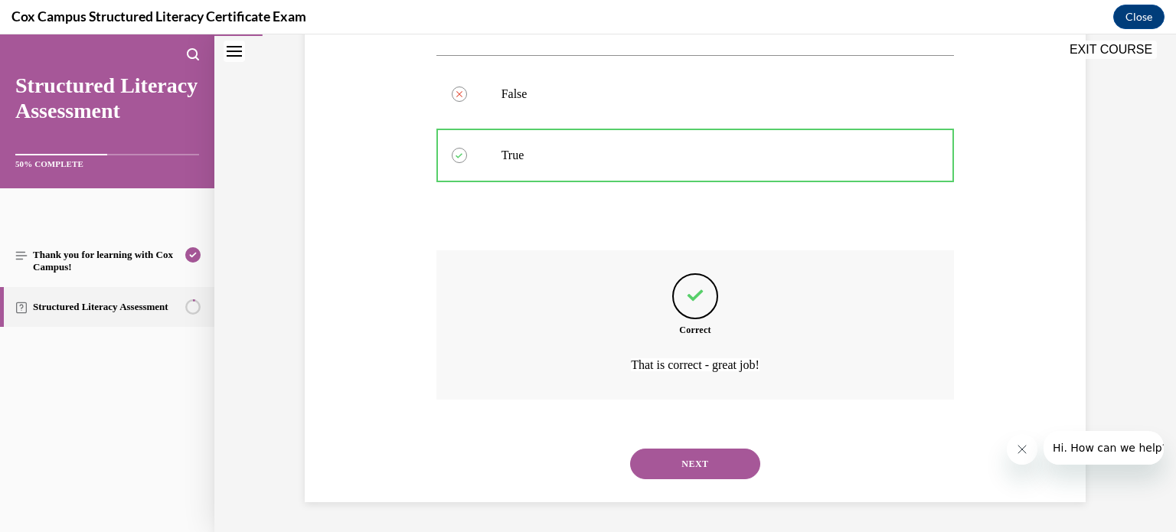
click at [717, 463] on button "NEXT" at bounding box center [695, 464] width 130 height 31
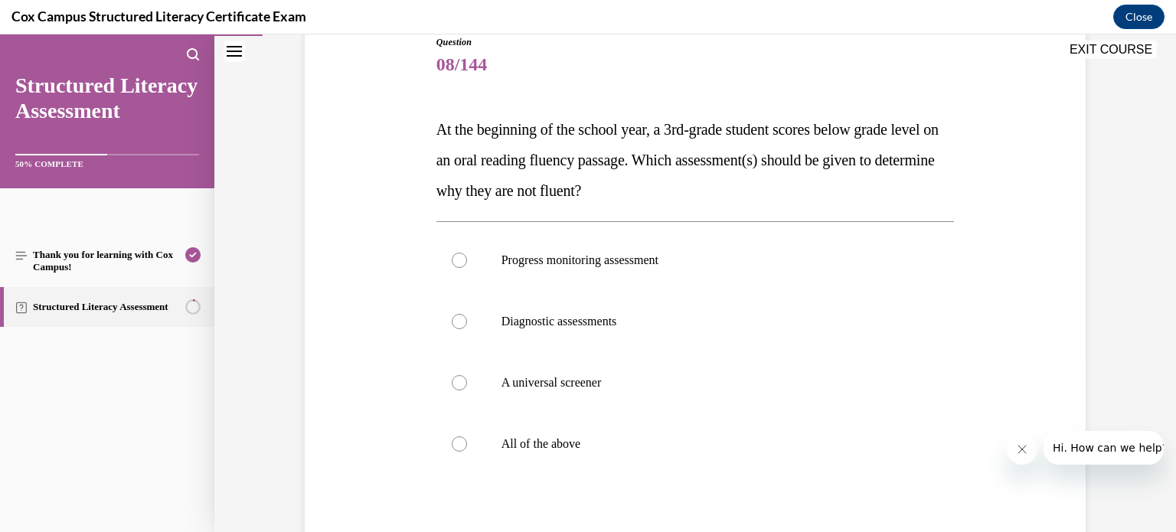
scroll to position [177, 0]
click at [665, 327] on p "Diagnostic assessments" at bounding box center [709, 322] width 415 height 15
click at [467, 327] on input "Diagnostic assessments" at bounding box center [459, 322] width 15 height 15
radio input "true"
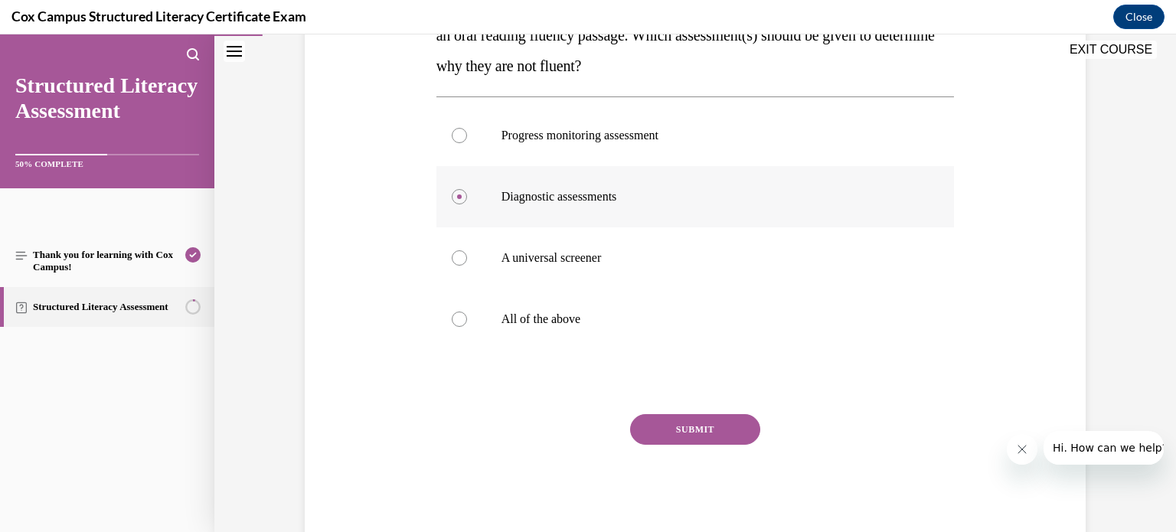
scroll to position [299, 0]
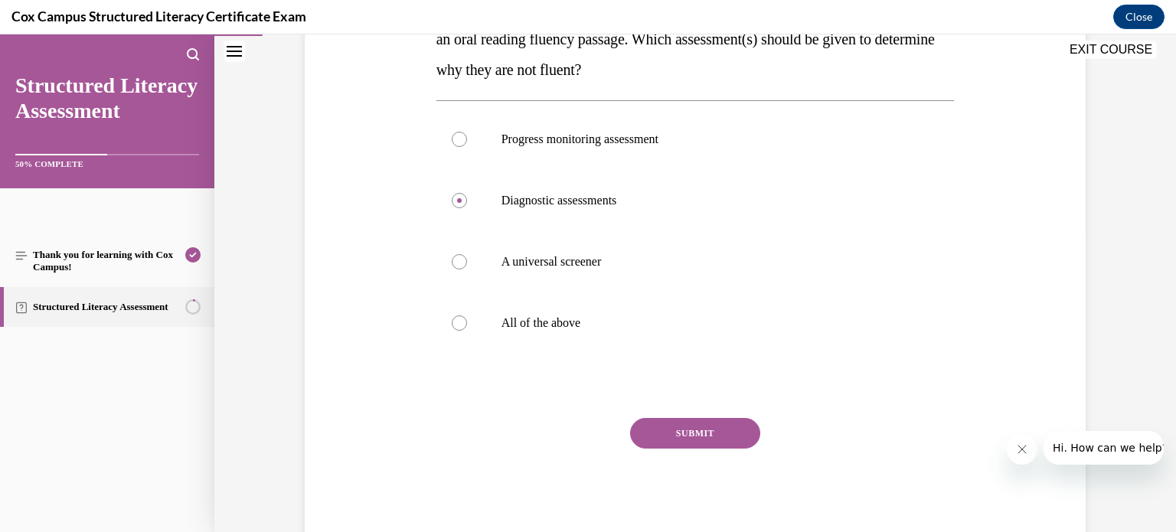
click at [692, 431] on button "SUBMIT" at bounding box center [695, 433] width 130 height 31
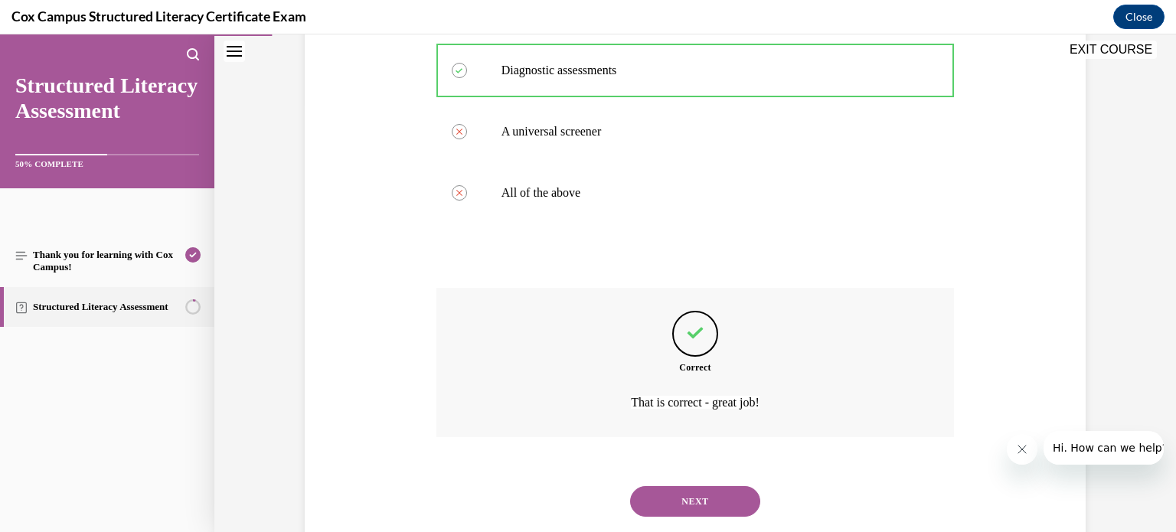
scroll to position [466, 0]
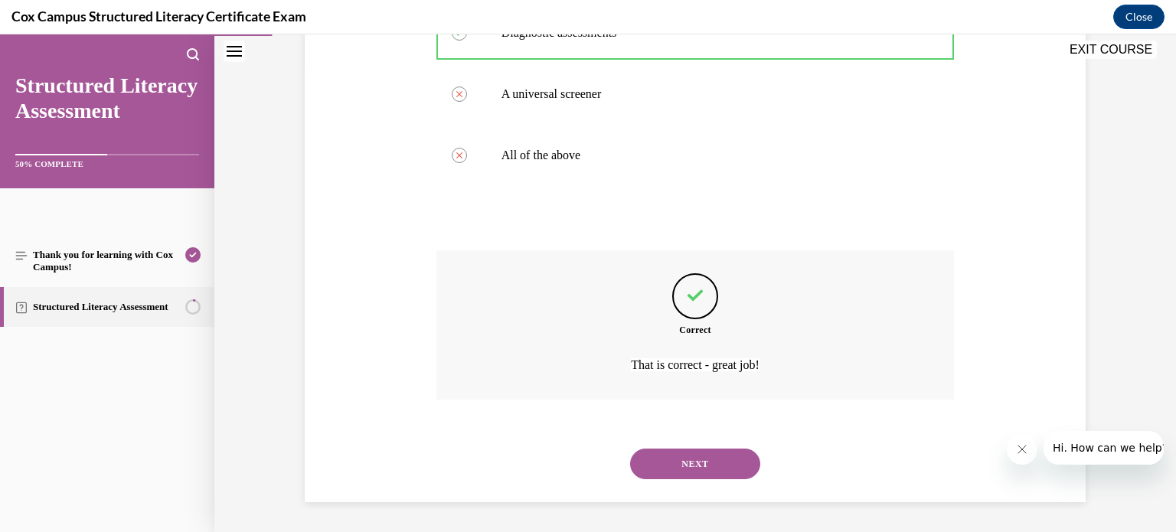
click at [701, 459] on button "NEXT" at bounding box center [695, 464] width 130 height 31
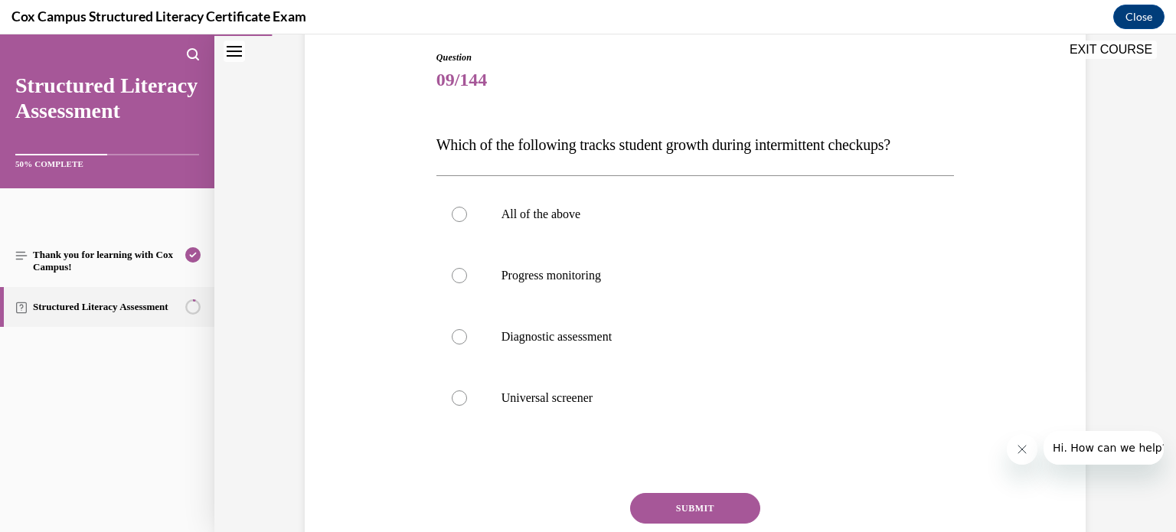
scroll to position [159, 0]
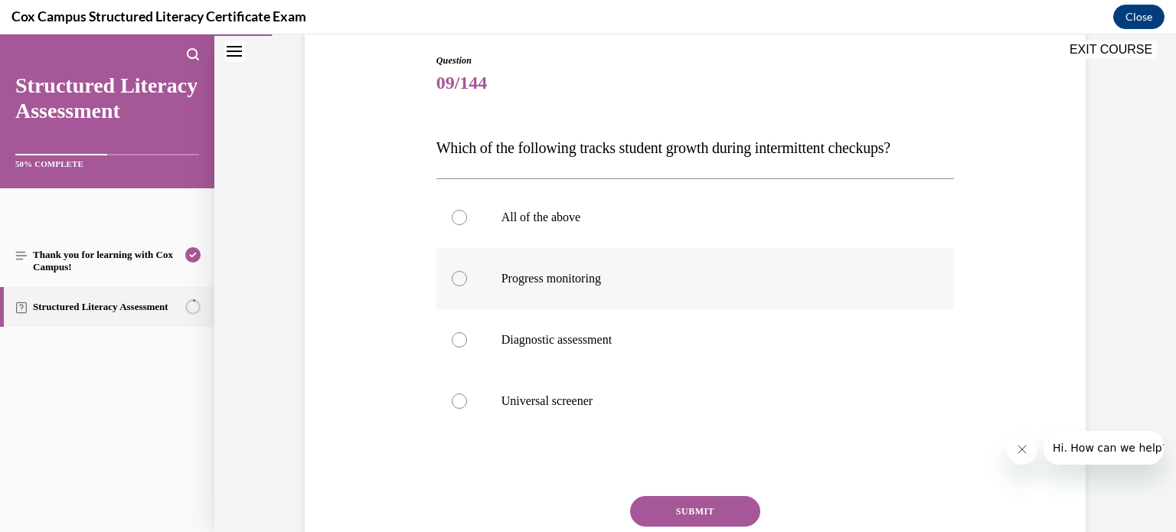
click at [739, 271] on p "Progress monitoring" at bounding box center [709, 278] width 415 height 15
click at [467, 271] on input "Progress monitoring" at bounding box center [459, 278] width 15 height 15
radio input "true"
click at [695, 516] on button "SUBMIT" at bounding box center [695, 511] width 130 height 31
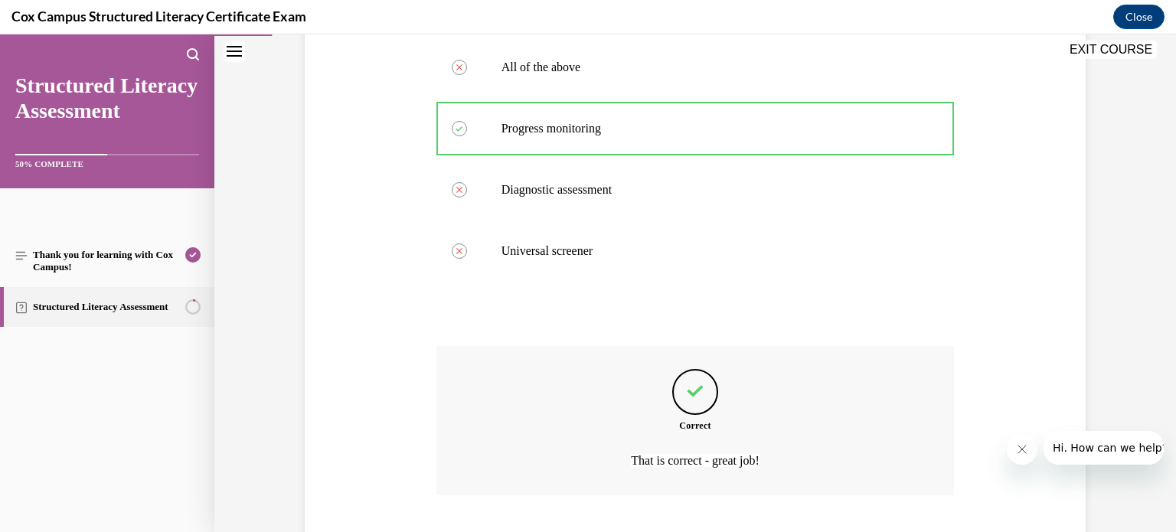
scroll to position [405, 0]
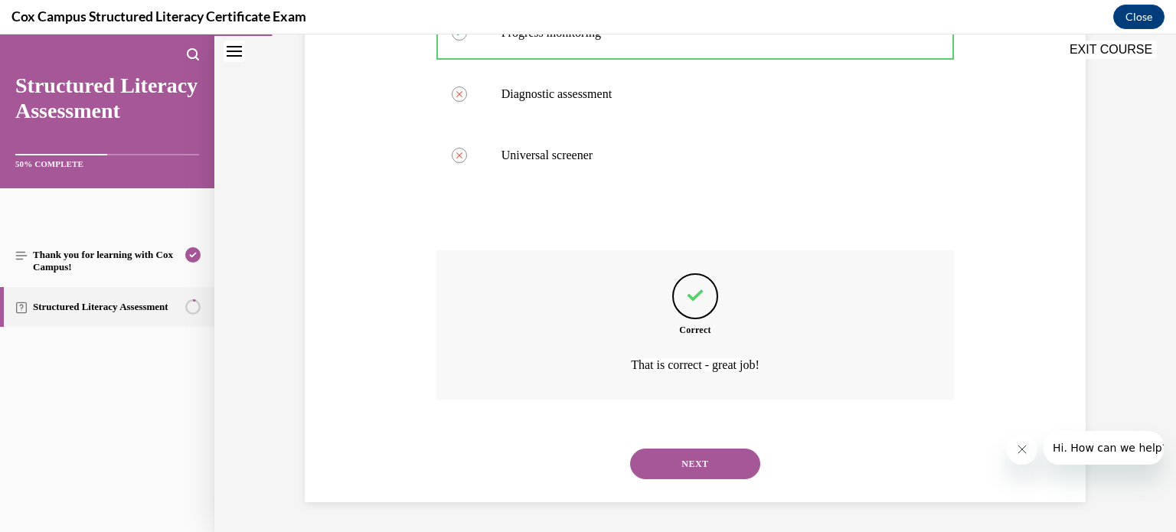
click at [702, 466] on button "NEXT" at bounding box center [695, 464] width 130 height 31
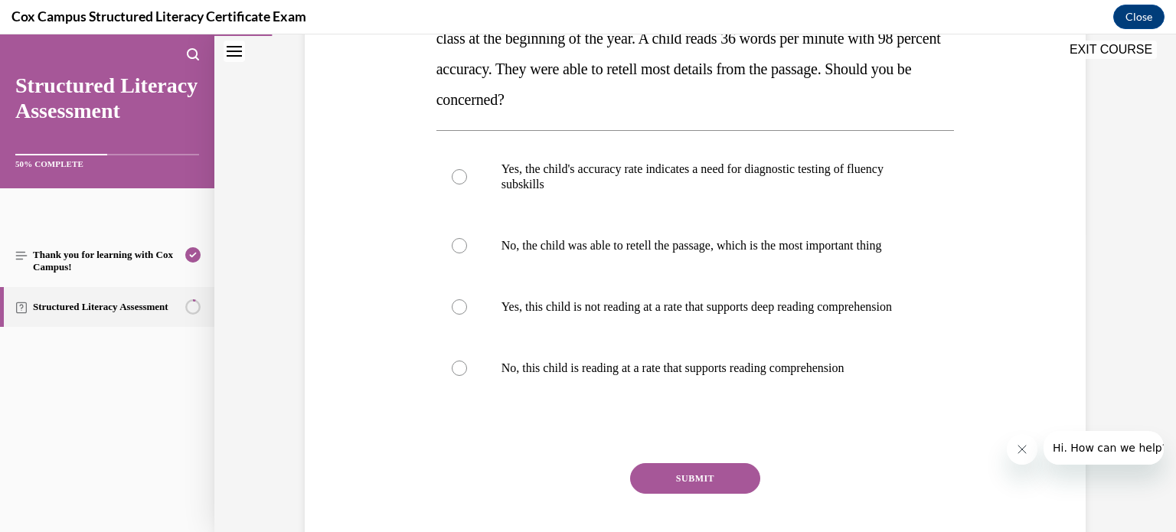
scroll to position [308, 0]
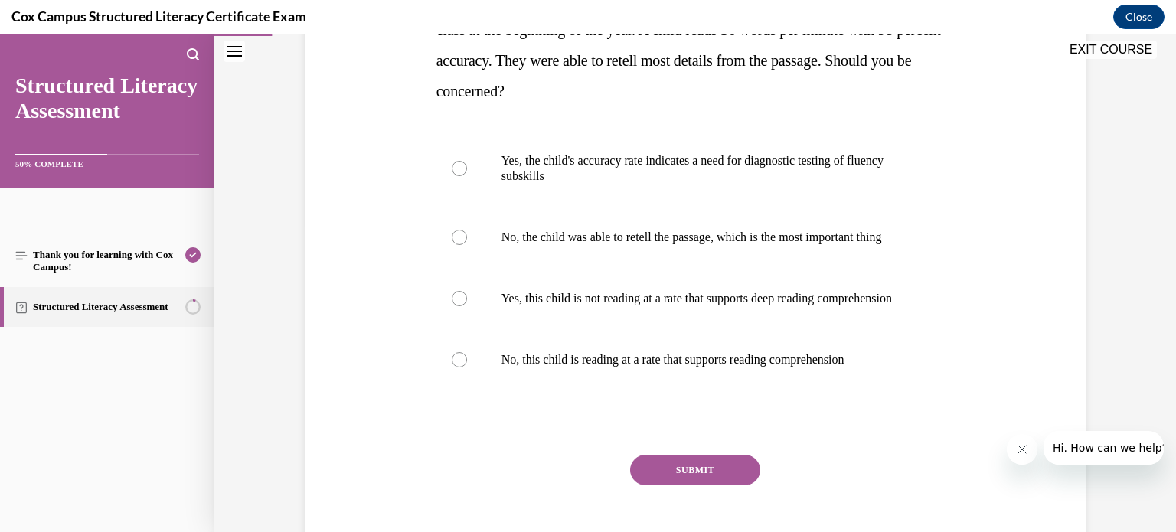
click at [1120, 50] on button "EXIT COURSE" at bounding box center [1111, 50] width 92 height 18
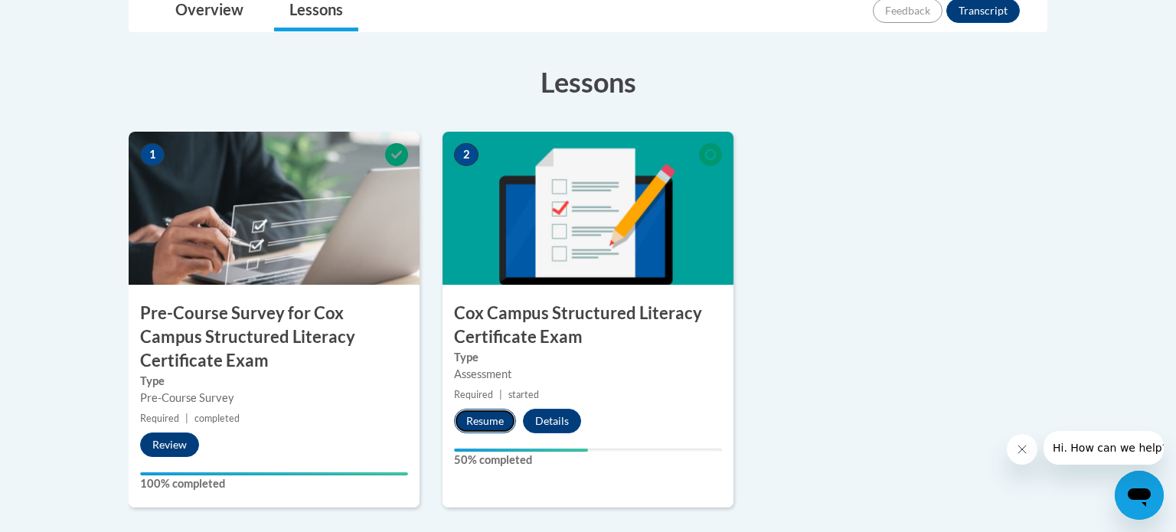
click at [497, 427] on button "Resume" at bounding box center [485, 421] width 62 height 25
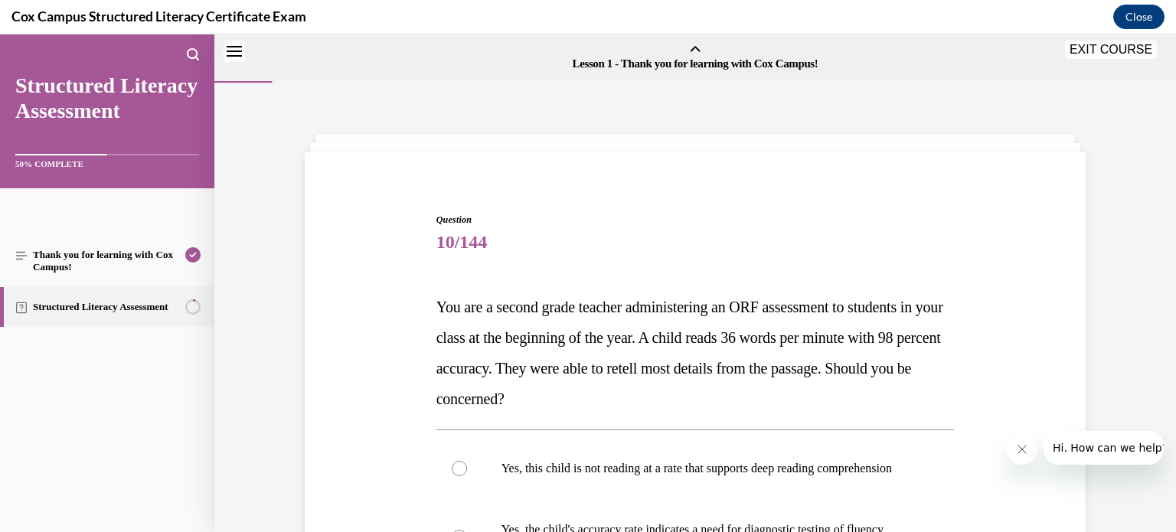
scroll to position [47, 0]
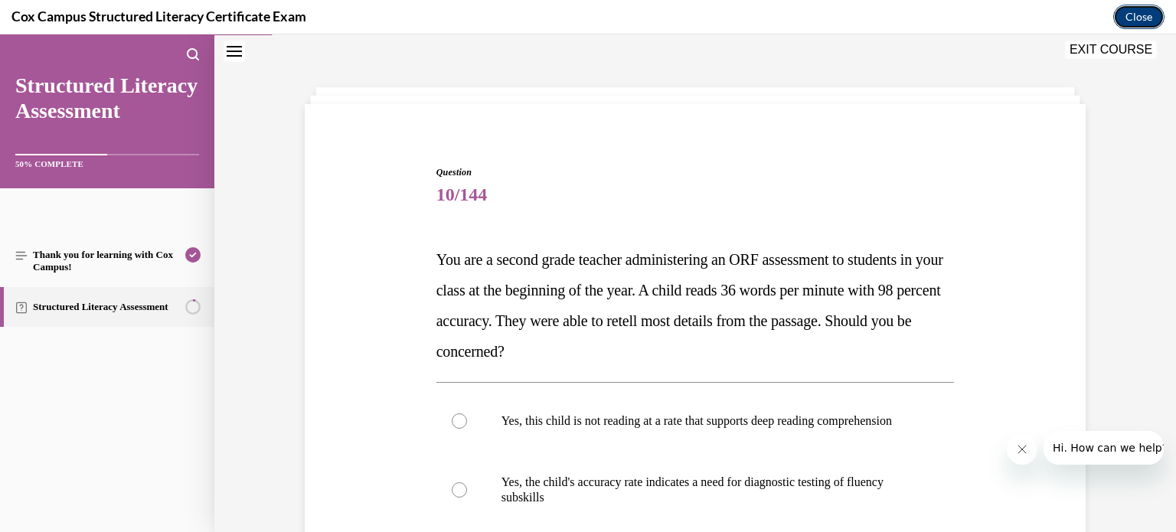
click at [1130, 13] on button "Close" at bounding box center [1139, 17] width 51 height 25
